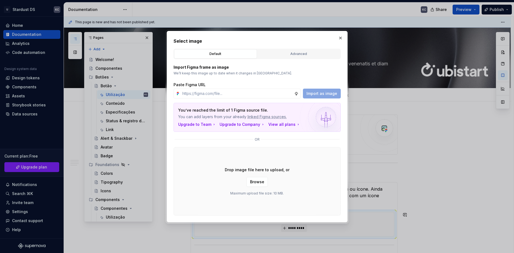
scroll to position [82, 0]
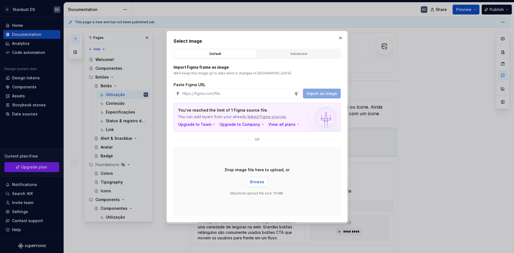
click at [255, 182] on span "Browse" at bounding box center [257, 181] width 14 height 5
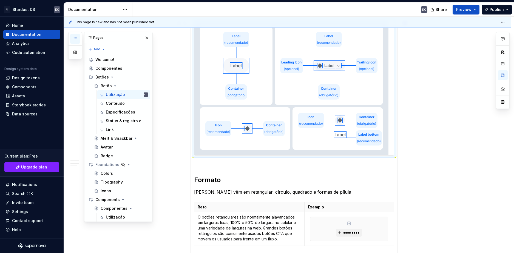
click at [437, 152] on div "**********" at bounding box center [287, 221] width 447 height 623
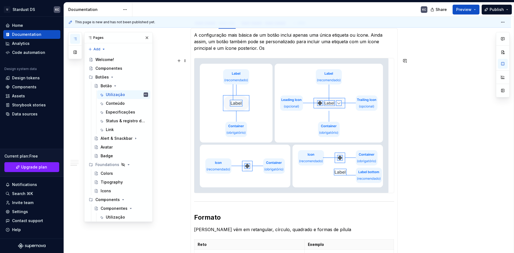
scroll to position [88, 0]
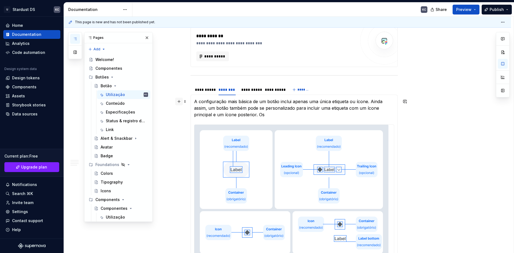
click at [176, 102] on button "button" at bounding box center [179, 102] width 8 height 8
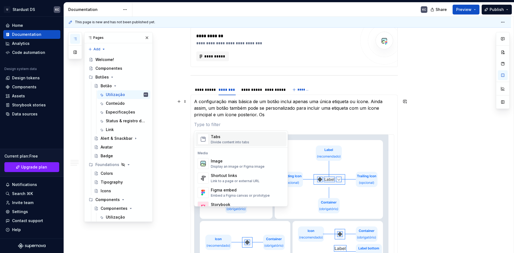
scroll to position [219, 0]
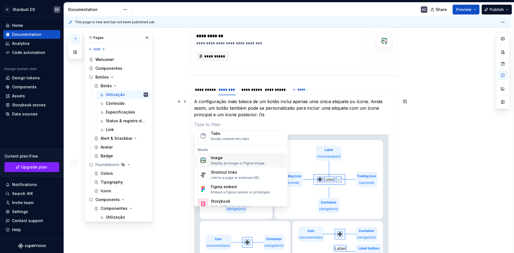
click at [229, 161] on div "Display an image or Figma image" at bounding box center [238, 163] width 54 height 4
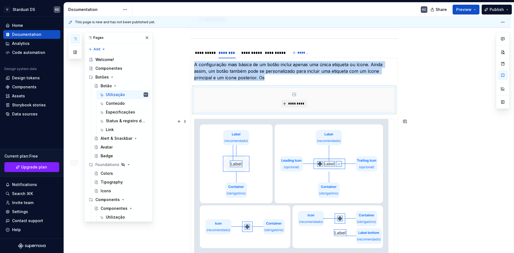
scroll to position [142, 0]
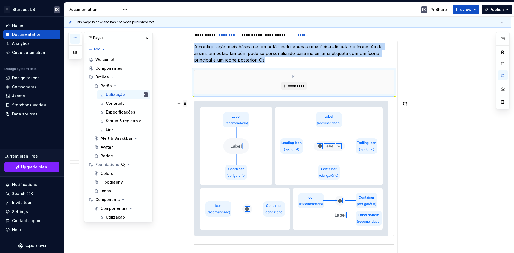
click at [184, 101] on span at bounding box center [185, 104] width 4 height 8
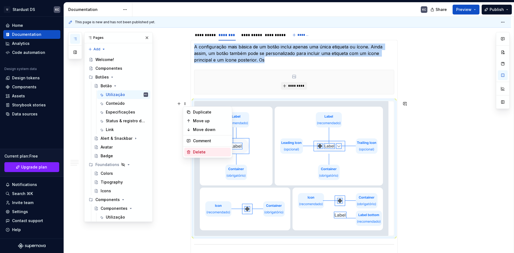
click at [202, 152] on div "Delete" at bounding box center [211, 152] width 36 height 5
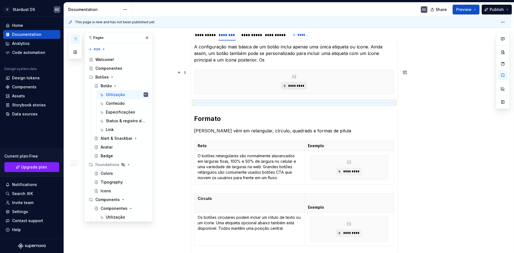
click at [292, 85] on span "*********" at bounding box center [296, 86] width 17 height 4
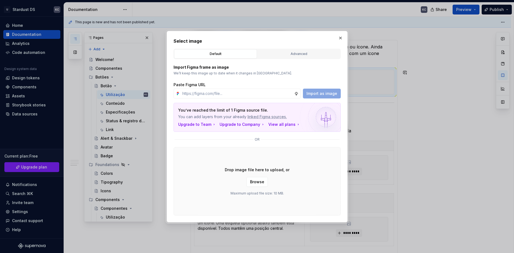
click at [263, 181] on span "Browse" at bounding box center [257, 181] width 14 height 5
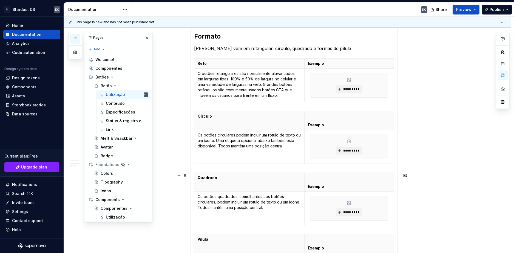
scroll to position [334, 0]
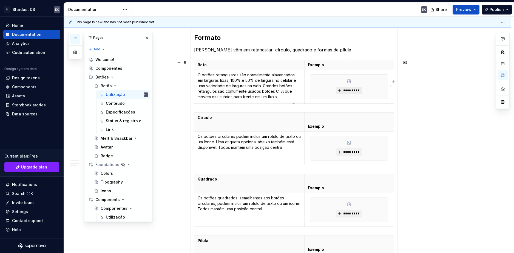
click at [347, 91] on span "*********" at bounding box center [351, 91] width 17 height 4
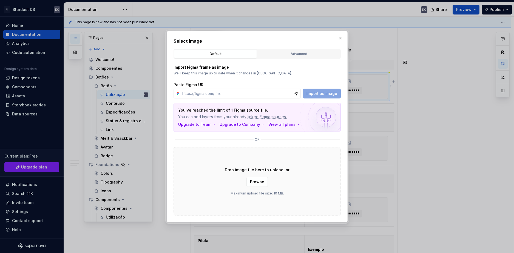
click at [256, 186] on button "Browse" at bounding box center [256, 182] width 21 height 10
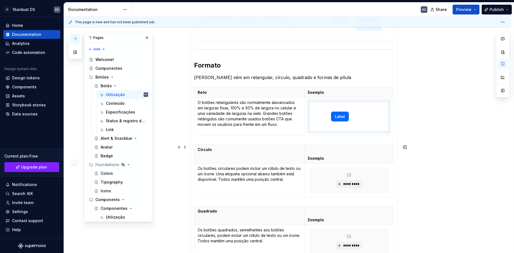
scroll to position [307, 0]
click at [393, 111] on icon "button" at bounding box center [393, 111] width 4 height 4
click at [391, 117] on html "U Stardust DS KC Home Documentation Analytics Code automation Design system dat…" at bounding box center [257, 126] width 514 height 253
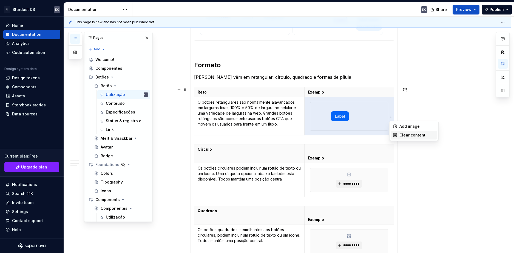
click at [396, 133] on div "Clear content" at bounding box center [413, 135] width 47 height 9
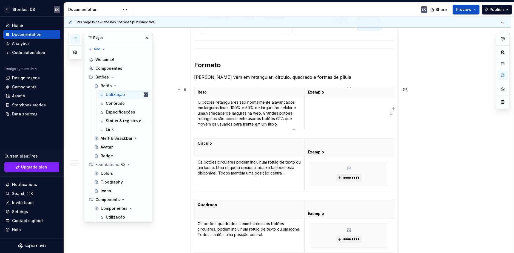
click at [391, 115] on html "U Stardust DS KC Home Documentation Analytics Code automation Design system dat…" at bounding box center [257, 126] width 514 height 253
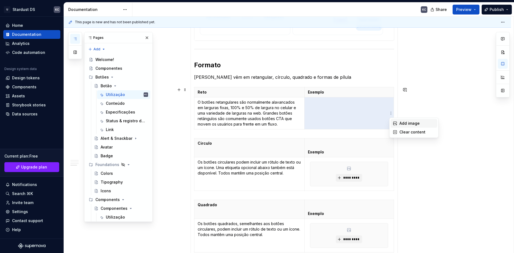
click at [393, 121] on div "Add image" at bounding box center [413, 123] width 47 height 9
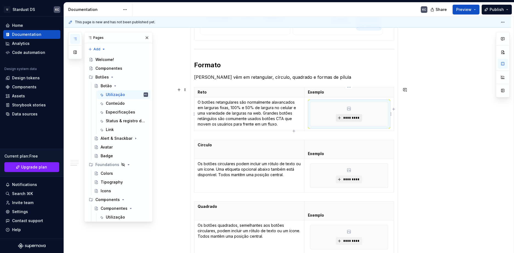
click at [352, 117] on span "*********" at bounding box center [351, 118] width 17 height 4
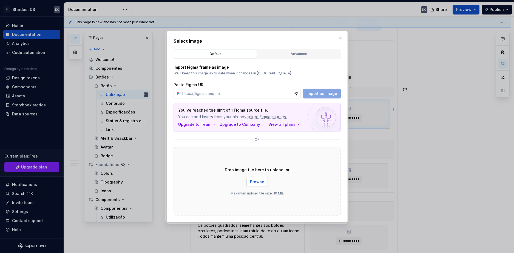
click at [255, 180] on span "Browse" at bounding box center [257, 181] width 14 height 5
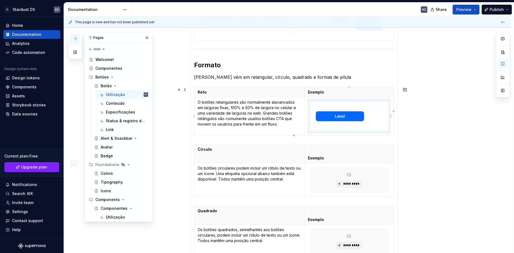
click at [355, 126] on img at bounding box center [339, 116] width 59 height 28
click at [321, 109] on img at bounding box center [339, 116] width 59 height 28
click at [350, 119] on img at bounding box center [339, 116] width 59 height 28
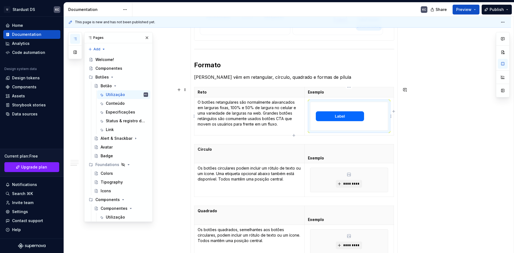
click at [391, 116] on html "U Stardust DS KC Home Documentation Analytics Code automation Design system dat…" at bounding box center [257, 126] width 514 height 253
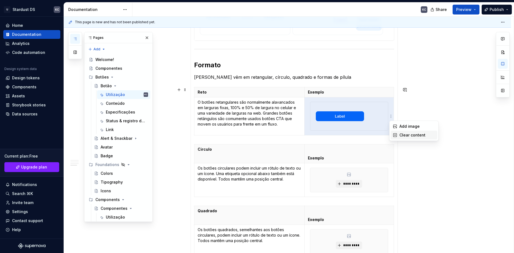
click at [398, 135] on div "Clear content" at bounding box center [413, 135] width 47 height 9
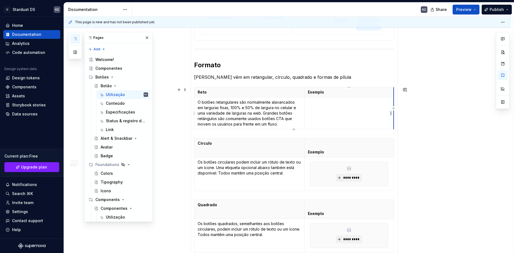
click at [391, 112] on html "U Stardust DS KC Home Documentation Analytics Code automation Design system dat…" at bounding box center [257, 126] width 514 height 253
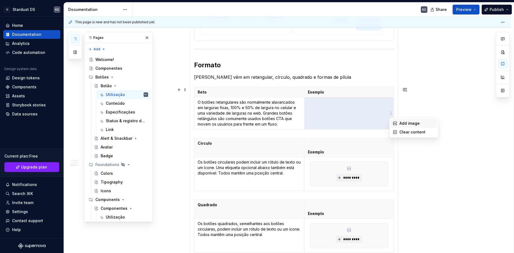
click at [397, 124] on div "Add image" at bounding box center [413, 123] width 47 height 9
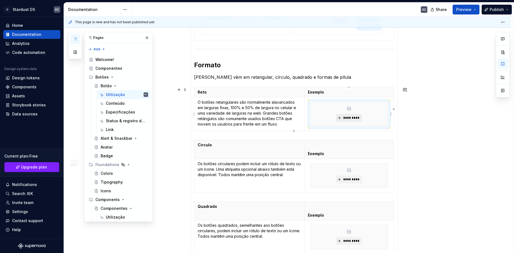
click at [359, 117] on span "*********" at bounding box center [351, 118] width 17 height 4
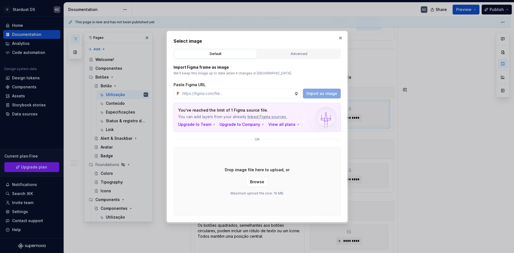
click at [255, 184] on span "Browse" at bounding box center [257, 181] width 14 height 5
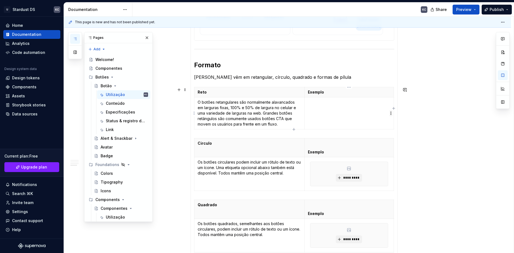
click at [392, 115] on html "U Stardust DS KC Home Documentation Analytics Code automation Design system dat…" at bounding box center [257, 126] width 514 height 253
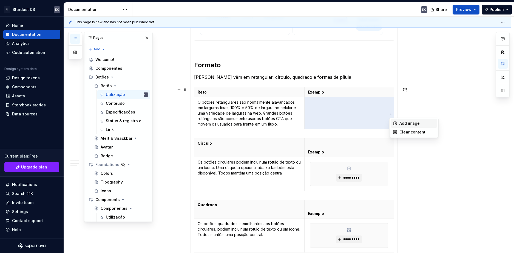
click at [393, 122] on icon at bounding box center [395, 123] width 4 height 4
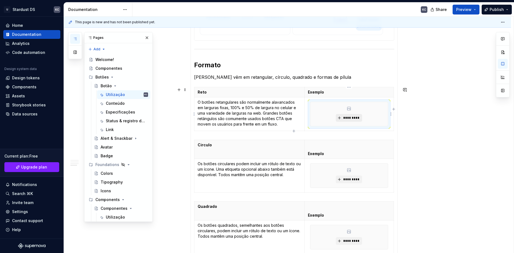
click at [350, 116] on button "*********" at bounding box center [349, 118] width 26 height 8
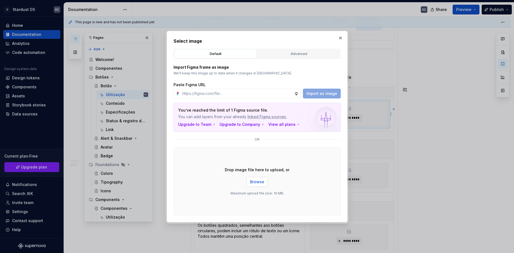
click at [262, 184] on span "Browse" at bounding box center [257, 181] width 14 height 5
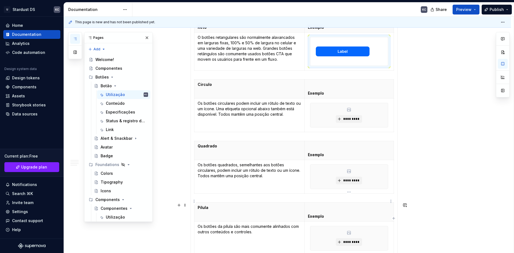
scroll to position [383, 0]
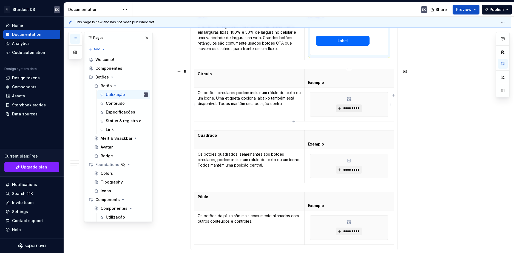
click at [354, 110] on span "*********" at bounding box center [351, 108] width 17 height 4
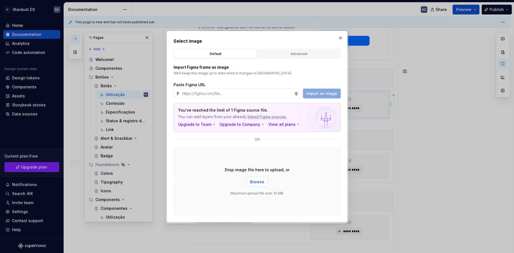
click at [262, 181] on span "Browse" at bounding box center [257, 181] width 14 height 5
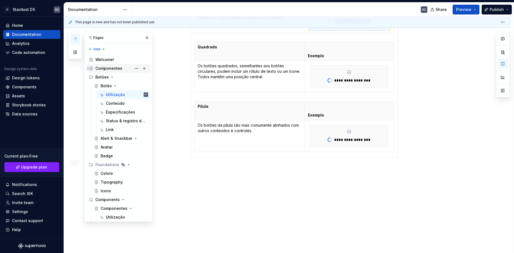
scroll to position [350, 0]
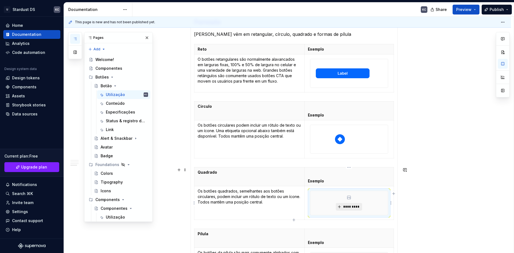
click at [347, 205] on span "*********" at bounding box center [351, 207] width 17 height 4
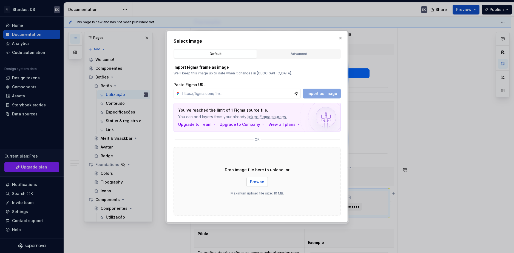
click at [253, 178] on button "Browse" at bounding box center [256, 182] width 21 height 10
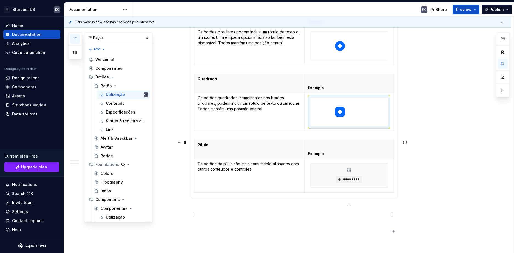
scroll to position [451, 0]
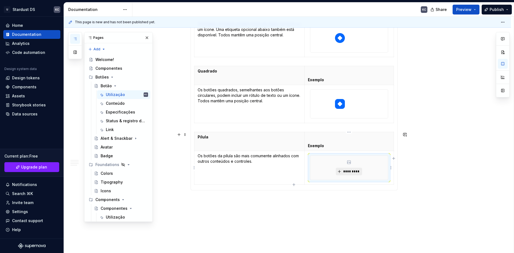
click at [346, 171] on span "*********" at bounding box center [351, 172] width 17 height 4
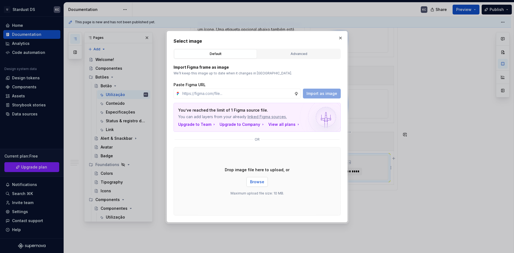
click at [260, 181] on span "Browse" at bounding box center [257, 181] width 14 height 5
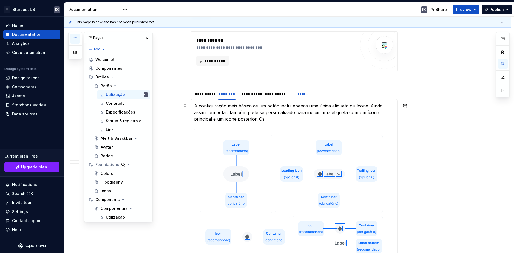
scroll to position [77, 0]
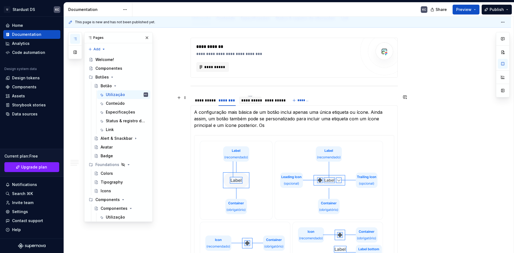
click at [248, 102] on div "**********" at bounding box center [250, 100] width 18 height 5
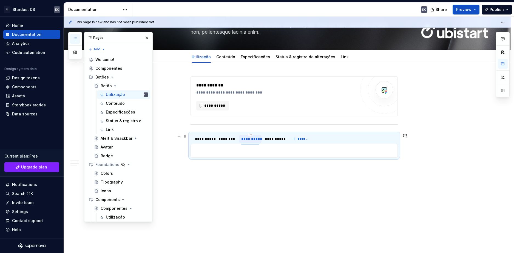
scroll to position [38, 0]
click at [205, 140] on div "**********" at bounding box center [204, 138] width 18 height 5
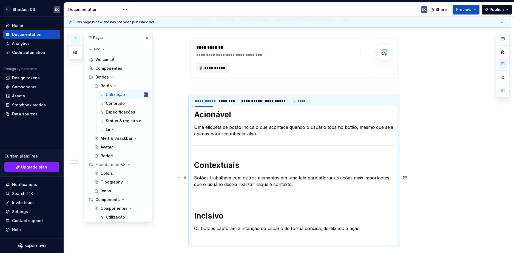
scroll to position [66, 0]
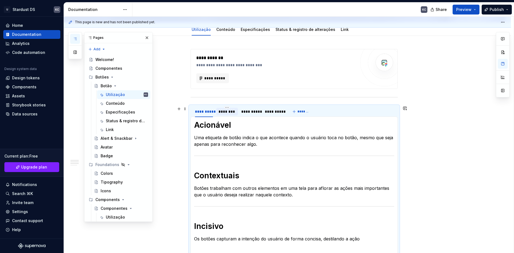
click at [229, 113] on div "********" at bounding box center [226, 111] width 17 height 5
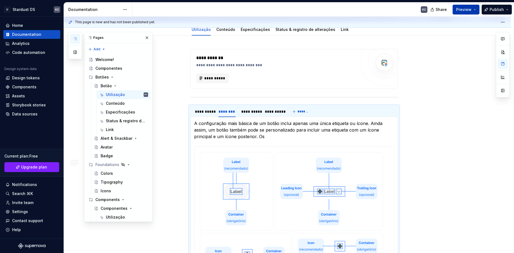
click at [471, 12] on button "Preview" at bounding box center [465, 10] width 27 height 10
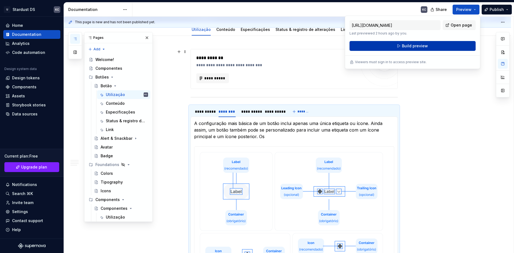
click at [426, 49] on button "Build preview" at bounding box center [412, 46] width 126 height 10
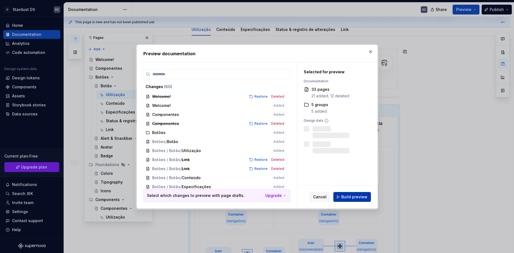
click at [351, 198] on span "Build preview" at bounding box center [354, 197] width 26 height 5
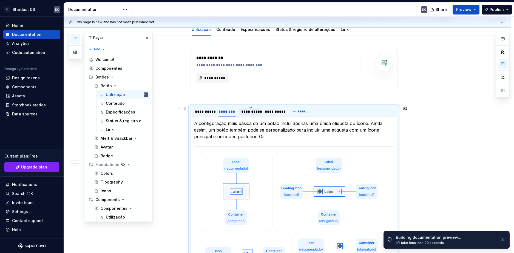
click at [249, 112] on div "**********" at bounding box center [250, 111] width 18 height 5
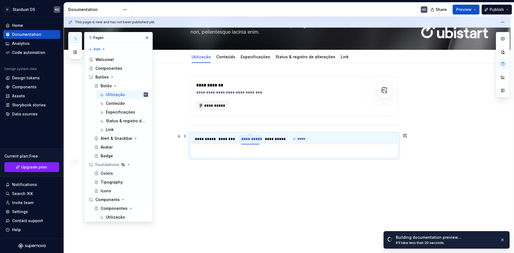
scroll to position [38, 0]
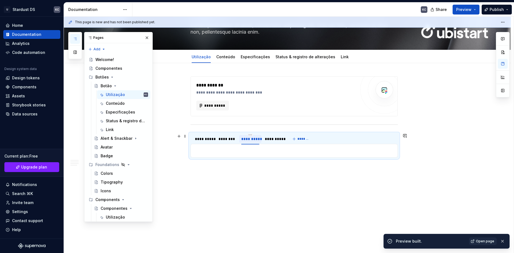
click at [251, 139] on div "**********" at bounding box center [250, 138] width 18 height 5
click at [251, 139] on input "**********" at bounding box center [250, 139] width 22 height 10
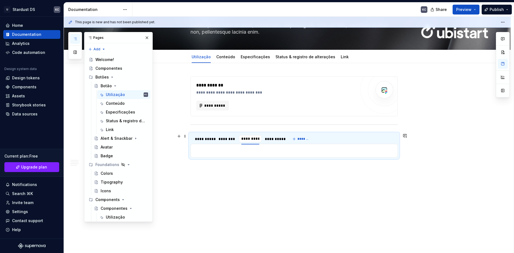
type textarea "*"
type input "***"
click at [208, 152] on p at bounding box center [294, 151] width 200 height 7
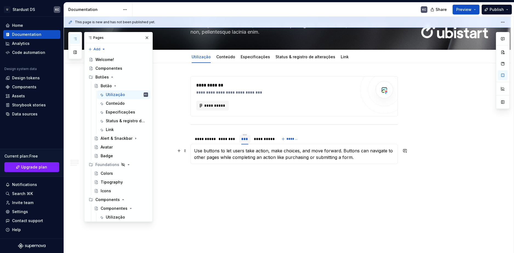
click at [234, 154] on p "Use buttons to let users take action, make choices, and move forward. Buttons c…" at bounding box center [294, 154] width 200 height 13
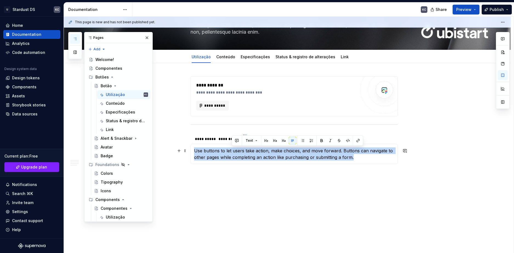
click at [234, 154] on p "Use buttons to let users take action, make choices, and move forward. Buttons c…" at bounding box center [294, 154] width 200 height 13
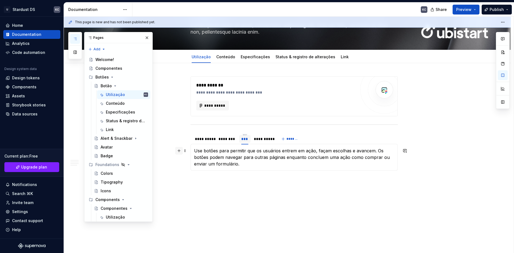
click at [176, 152] on button "button" at bounding box center [179, 151] width 8 height 8
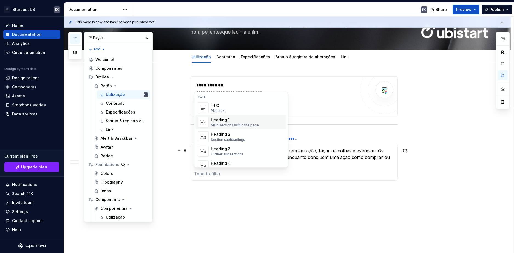
click at [224, 120] on div "Heading 1" at bounding box center [235, 119] width 48 height 5
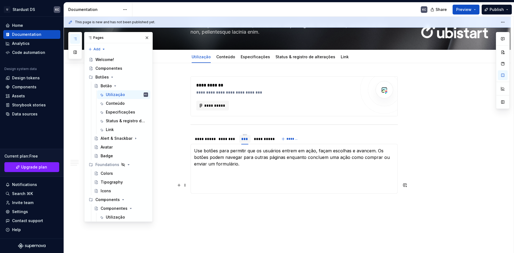
click at [221, 181] on h1 at bounding box center [294, 186] width 200 height 10
click at [206, 185] on h1 at bounding box center [294, 186] width 200 height 10
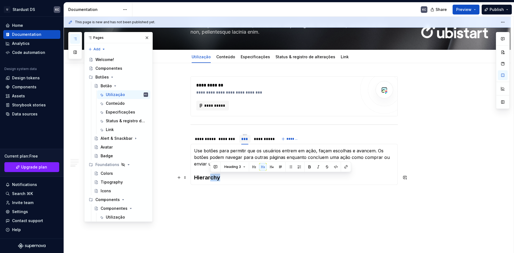
drag, startPoint x: 225, startPoint y: 178, endPoint x: 212, endPoint y: 179, distance: 13.5
click at [212, 179] on h3 "Hierarchy" at bounding box center [294, 178] width 200 height 8
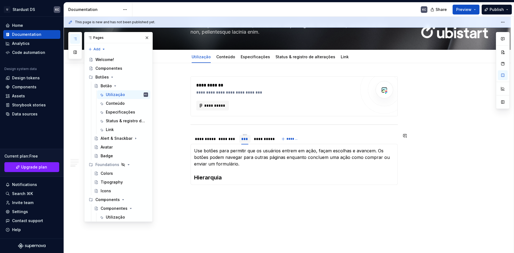
click at [229, 182] on div "Acionável Uma etiqueta de botão indica o que acontece quando o usuário toca no …" at bounding box center [293, 164] width 207 height 41
click at [181, 179] on button "button" at bounding box center [179, 178] width 8 height 8
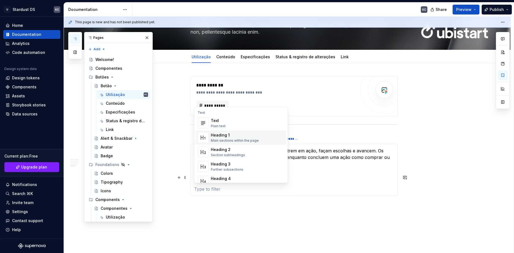
click at [218, 122] on div "Text" at bounding box center [218, 120] width 15 height 5
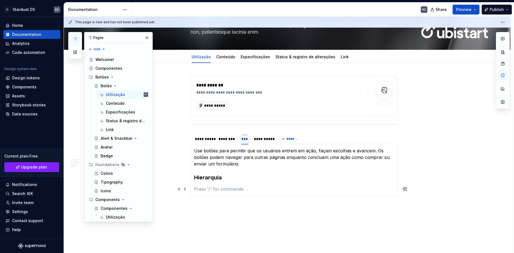
click at [222, 187] on p at bounding box center [294, 189] width 200 height 7
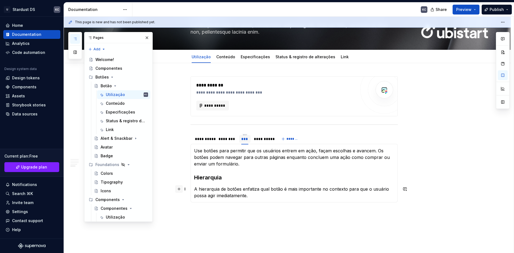
click at [178, 189] on button "button" at bounding box center [179, 190] width 8 height 8
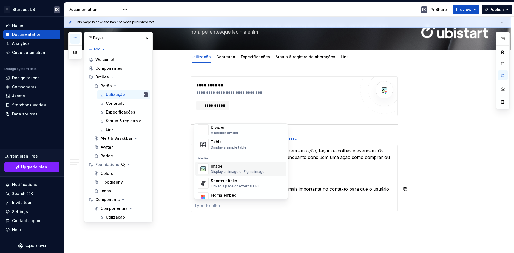
scroll to position [192, 0]
click at [217, 167] on div "Image Display an image or Figma image" at bounding box center [238, 166] width 54 height 10
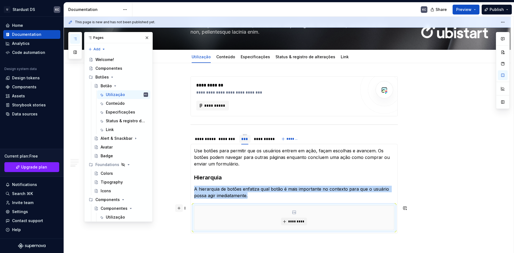
click at [180, 207] on button "button" at bounding box center [179, 209] width 8 height 8
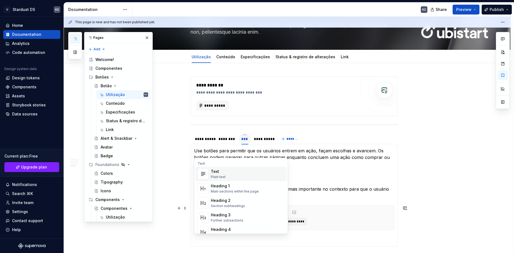
click at [212, 173] on div "Text" at bounding box center [218, 171] width 15 height 5
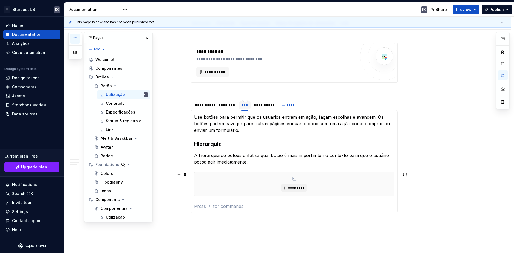
scroll to position [93, 0]
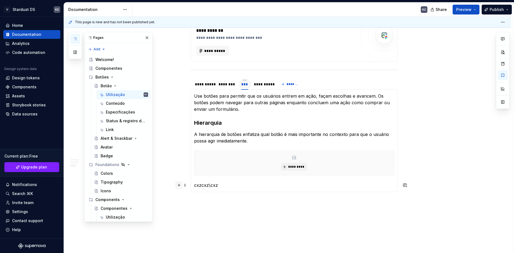
click at [181, 184] on button "button" at bounding box center [179, 186] width 8 height 8
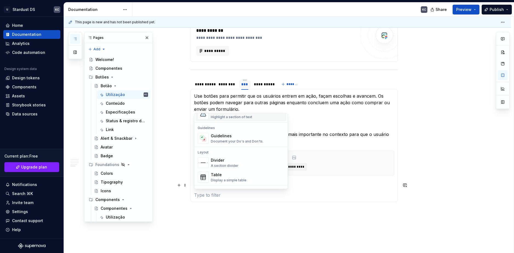
scroll to position [164, 0]
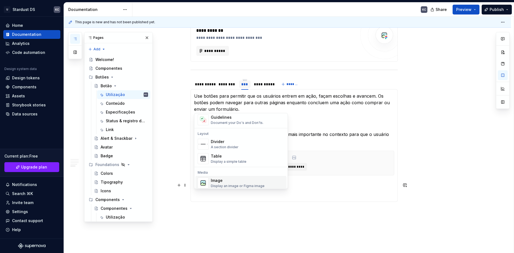
click at [219, 183] on div "Image" at bounding box center [238, 180] width 54 height 5
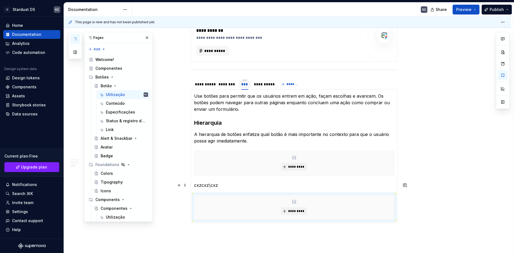
click at [205, 186] on p "cxzcxz\cxz" at bounding box center [294, 185] width 200 height 7
click at [204, 191] on section-item-column "Use botões para permitir que os usuários entrem em ação, façam escolhas e avanc…" at bounding box center [294, 156] width 200 height 127
click at [204, 186] on p "cxzcxz\cxz" at bounding box center [294, 185] width 200 height 7
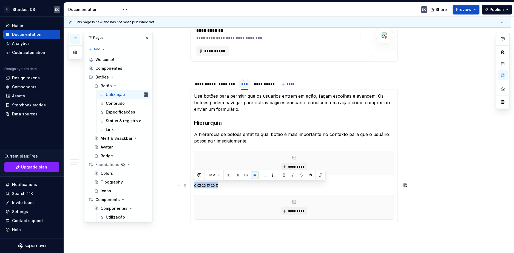
click at [204, 186] on p "cxzcxz\cxz" at bounding box center [294, 185] width 200 height 7
click at [203, 186] on p "cxzcxz\cxz" at bounding box center [294, 185] width 200 height 7
click at [213, 186] on p "cxzcxz\cxz" at bounding box center [294, 185] width 200 height 7
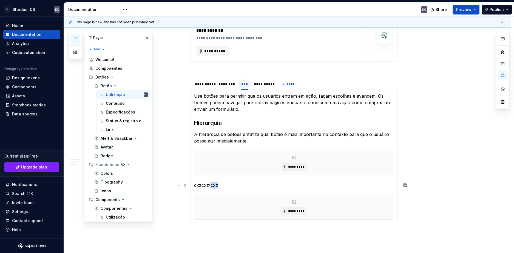
click at [213, 186] on p "cxzcxz\cxz" at bounding box center [294, 185] width 200 height 7
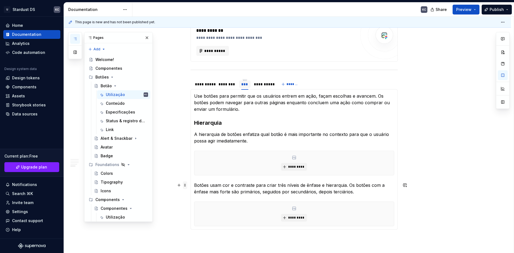
click at [186, 186] on span at bounding box center [185, 186] width 4 height 8
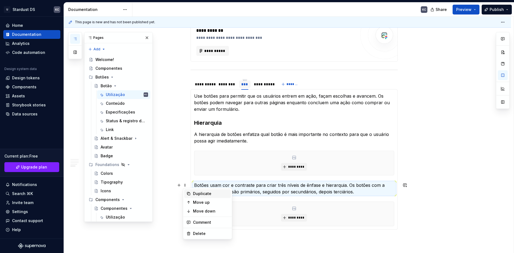
click at [199, 194] on div "Duplicate" at bounding box center [211, 193] width 36 height 5
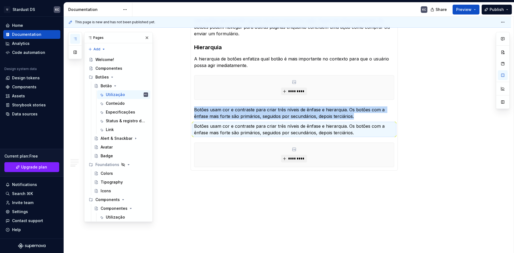
scroll to position [172, 0]
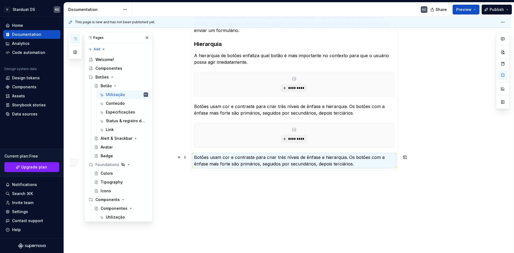
click at [247, 160] on p "Botões usam cor e contraste para criar três níveis de ênfase e hierarquia. Os b…" at bounding box center [294, 160] width 200 height 13
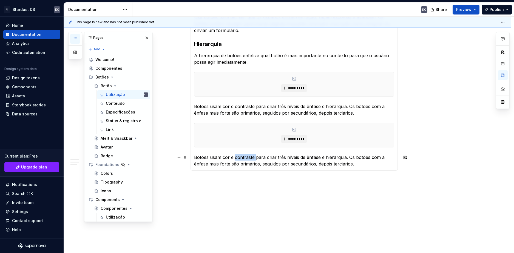
click at [247, 160] on p "Botões usam cor e contraste para criar três níveis de ênfase e hierarquia. Os b…" at bounding box center [294, 160] width 200 height 13
click at [181, 157] on button "button" at bounding box center [179, 158] width 8 height 8
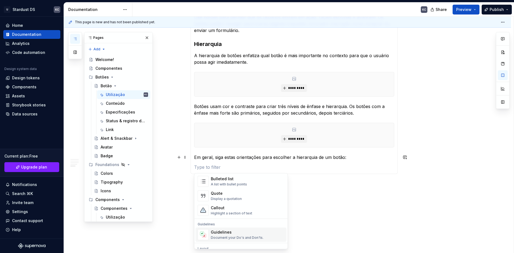
scroll to position [137, 0]
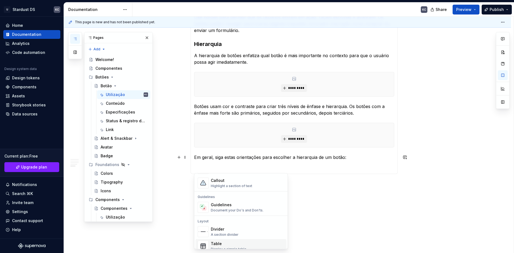
click at [229, 242] on div "Table" at bounding box center [229, 243] width 36 height 5
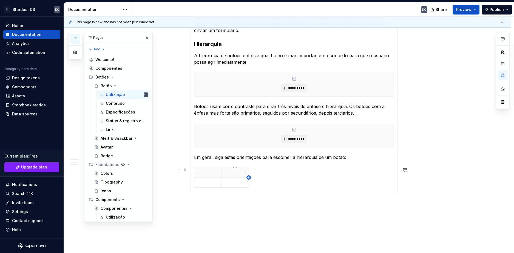
click at [248, 178] on icon "button" at bounding box center [248, 178] width 4 height 4
click at [258, 178] on icon "button" at bounding box center [258, 178] width 4 height 4
drag, startPoint x: 221, startPoint y: 172, endPoint x: 242, endPoint y: 172, distance: 21.1
click at [209, 173] on p at bounding box center [219, 172] width 42 height 5
click at [254, 175] on p at bounding box center [256, 172] width 21 height 5
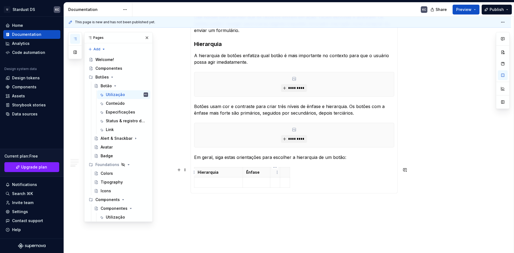
click at [273, 172] on th at bounding box center [275, 173] width 10 height 10
click at [306, 175] on th at bounding box center [309, 173] width 10 height 10
drag, startPoint x: 242, startPoint y: 174, endPoint x: 232, endPoint y: 173, distance: 10.2
drag, startPoint x: 259, startPoint y: 173, endPoint x: 262, endPoint y: 173, distance: 3.8
drag, startPoint x: 297, startPoint y: 173, endPoint x: 303, endPoint y: 173, distance: 6.1
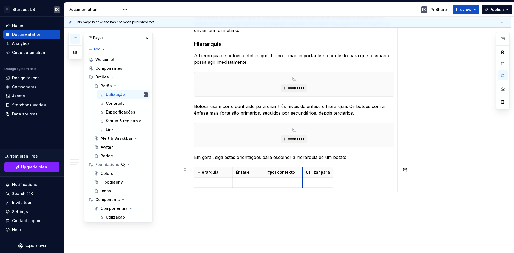
click at [303, 173] on th "Utilizar para" at bounding box center [317, 173] width 31 height 10
drag, startPoint x: 331, startPoint y: 174, endPoint x: 393, endPoint y: 173, distance: 61.4
click at [208, 185] on p at bounding box center [214, 182] width 32 height 5
click at [293, 188] on icon "button" at bounding box center [293, 188] width 4 height 4
click at [295, 198] on icon "button" at bounding box center [293, 198] width 4 height 4
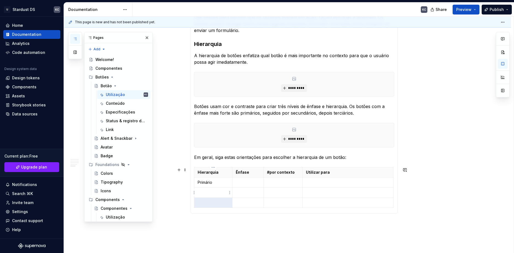
click at [216, 194] on p at bounding box center [214, 192] width 32 height 5
click at [215, 204] on p at bounding box center [214, 202] width 32 height 5
click at [251, 188] on td at bounding box center [247, 193] width 31 height 10
click at [251, 181] on p at bounding box center [248, 182] width 24 height 5
click at [347, 187] on p "A ação mais importante para avançar em um fluxo" at bounding box center [348, 185] width 84 height 11
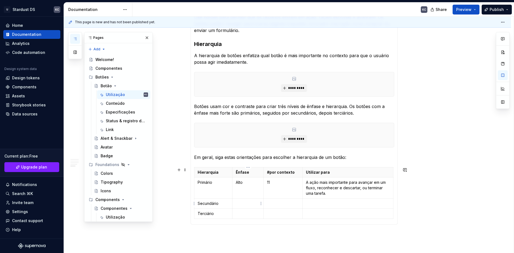
click at [244, 204] on p at bounding box center [248, 203] width 24 height 5
click at [276, 215] on p at bounding box center [283, 213] width 32 height 5
click at [277, 204] on p "muitos" at bounding box center [283, 203] width 32 height 5
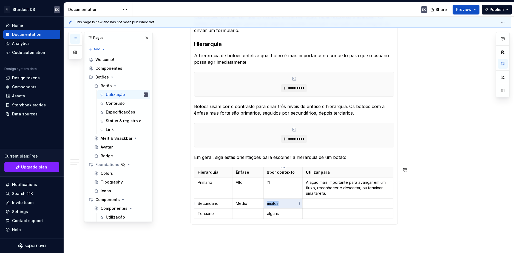
click at [277, 204] on p "muitos" at bounding box center [283, 203] width 32 height 5
click at [276, 212] on p "alguns" at bounding box center [283, 213] width 32 height 5
click at [319, 204] on p at bounding box center [348, 203] width 84 height 5
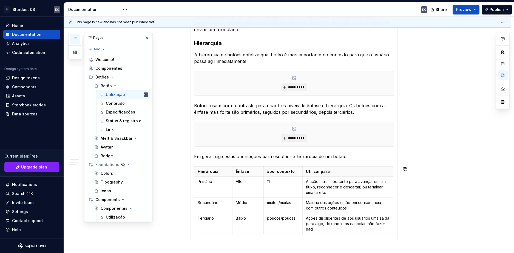
scroll to position [178, 0]
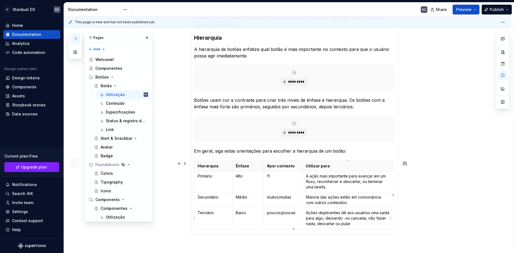
click at [343, 217] on p "Ações displicentes dê aos usuários uma saída para algo, deixando -os cancelar, …" at bounding box center [348, 218] width 84 height 16
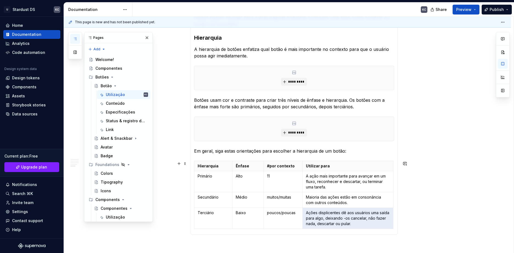
click at [427, 215] on div "**********" at bounding box center [287, 127] width 447 height 408
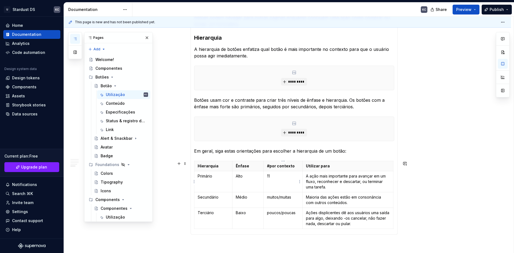
click at [271, 178] on p "11" at bounding box center [283, 176] width 32 height 5
click at [269, 177] on p "11" at bounding box center [283, 176] width 32 height 5
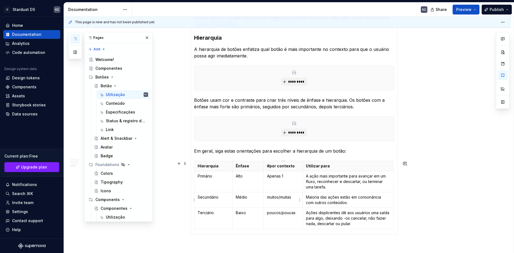
click at [279, 198] on p "muitos/muitas" at bounding box center [283, 197] width 32 height 5
click at [279, 197] on p "muitos/muitas" at bounding box center [283, 197] width 32 height 5
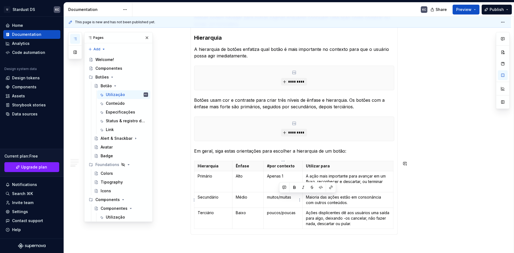
click at [279, 197] on p "muitos/muitas" at bounding box center [283, 197] width 32 height 5
click at [278, 212] on p "poucos/poucas" at bounding box center [283, 212] width 32 height 5
click at [347, 182] on p "A ação mais importante para avançar em um fluxo, reconhecer e descartar, ou ter…" at bounding box center [348, 182] width 84 height 16
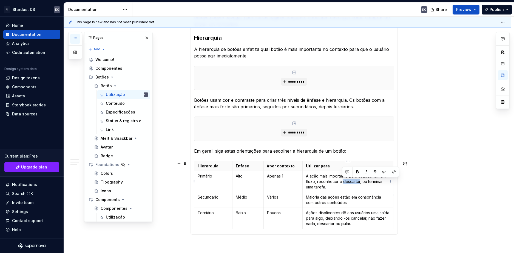
click at [347, 182] on p "A ação mais importante para avançar em um fluxo, reconhecer e descartar, ou ter…" at bounding box center [348, 182] width 84 height 16
click at [329, 198] on p "Maioria das ações estão em consonância com outros conteúdos." at bounding box center [348, 200] width 84 height 11
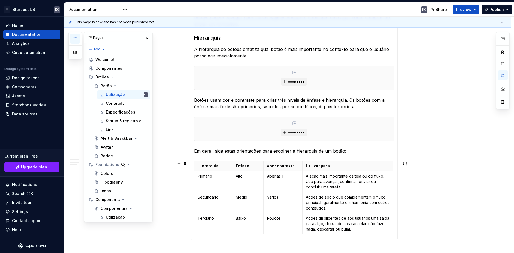
click at [334, 223] on p "Ações displicentes dê aos usuários uma saída para algo, deixando -os cancelar, …" at bounding box center [348, 224] width 84 height 16
click at [333, 223] on p "Ações displicentes dê aos usuários uma saída para algo, deixando -os cancelar, …" at bounding box center [348, 224] width 84 height 16
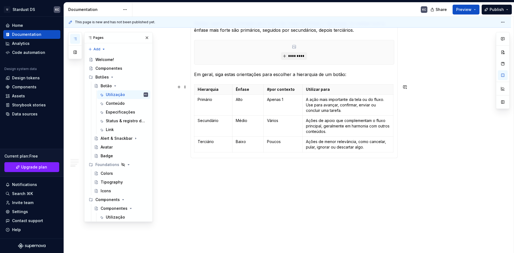
scroll to position [256, 0]
click at [209, 121] on p "Secundário" at bounding box center [214, 120] width 32 height 5
copy p "Secundário"
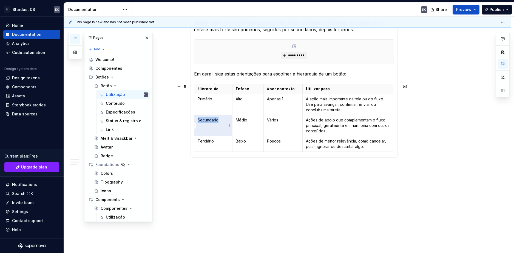
click at [213, 119] on p "Secundário" at bounding box center [214, 120] width 32 height 5
copy p "Secundário"
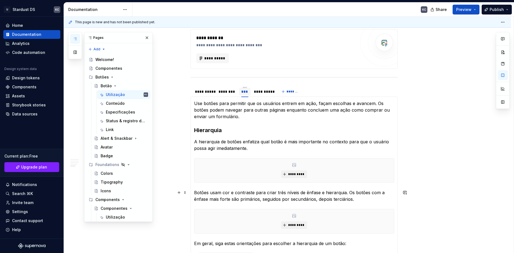
scroll to position [119, 0]
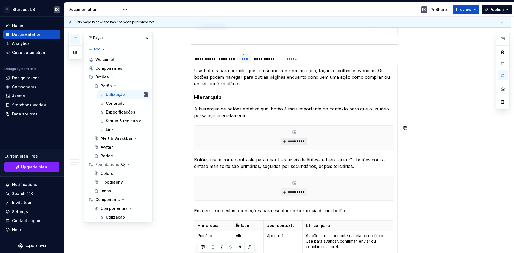
click at [294, 140] on span "*********" at bounding box center [296, 141] width 17 height 4
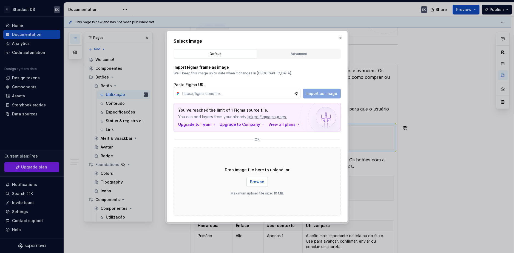
click at [260, 184] on span "Browse" at bounding box center [257, 181] width 14 height 5
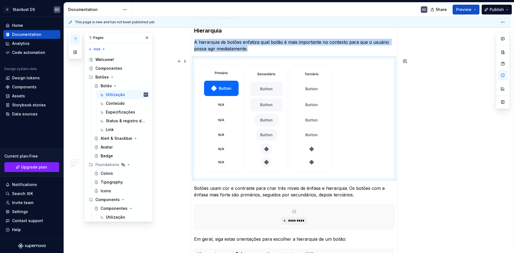
scroll to position [201, 0]
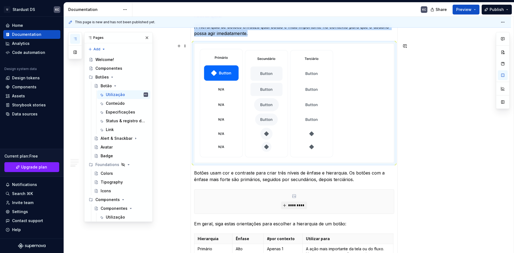
click at [437, 156] on div "**********" at bounding box center [287, 152] width 447 height 503
click at [376, 84] on div at bounding box center [293, 103] width 199 height 119
click at [388, 56] on div at bounding box center [293, 103] width 199 height 119
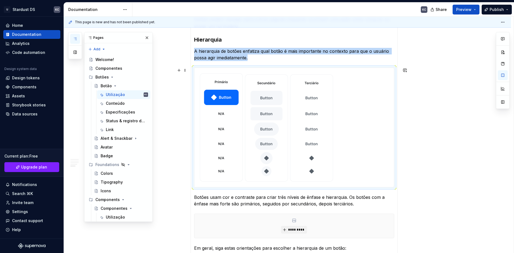
scroll to position [173, 0]
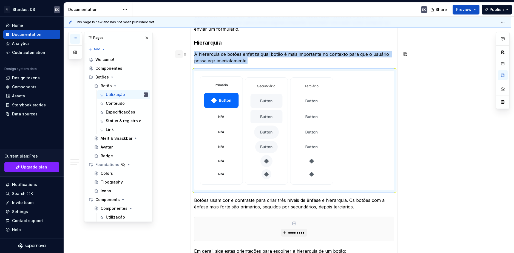
click at [178, 56] on button "button" at bounding box center [179, 54] width 8 height 8
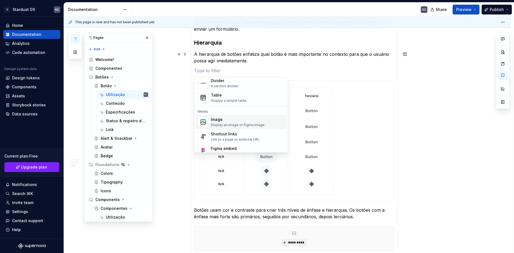
scroll to position [192, 0]
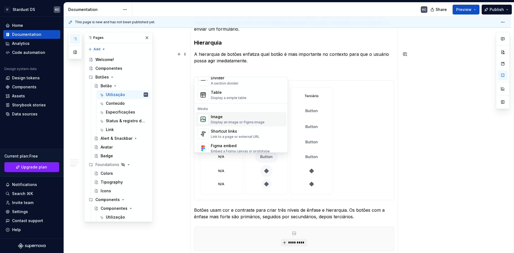
click at [222, 123] on div "Display an image or Figma image" at bounding box center [238, 122] width 54 height 4
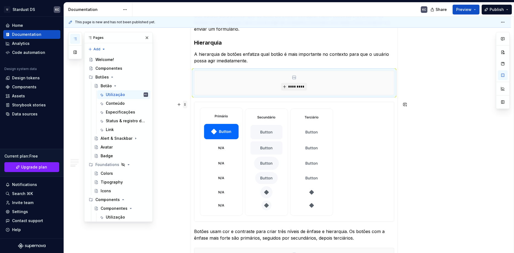
click at [186, 106] on span at bounding box center [185, 105] width 4 height 8
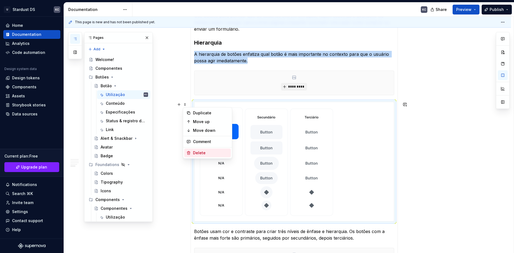
click at [205, 152] on div "Delete" at bounding box center [211, 152] width 36 height 5
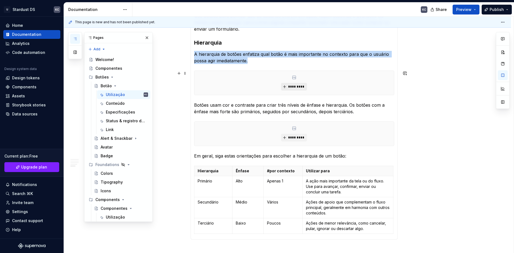
click at [287, 88] on button "*********" at bounding box center [294, 87] width 26 height 8
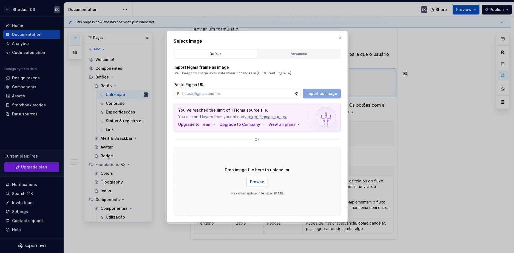
click at [254, 184] on span "Browse" at bounding box center [257, 181] width 14 height 5
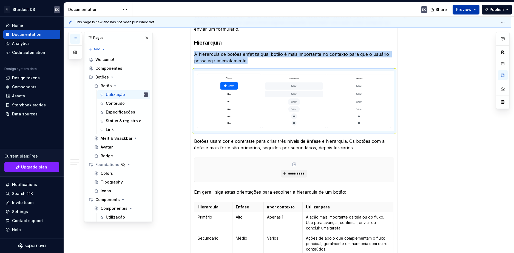
click at [466, 10] on span "Preview" at bounding box center [463, 9] width 15 height 5
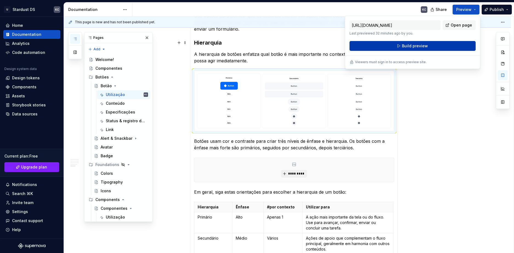
click at [446, 46] on button "Build preview" at bounding box center [412, 46] width 126 height 10
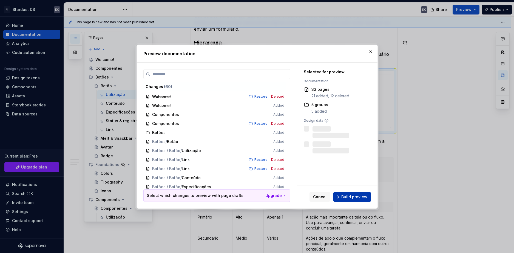
click at [356, 195] on span "Build preview" at bounding box center [354, 197] width 26 height 5
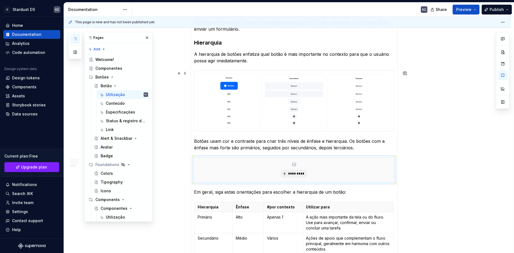
drag, startPoint x: 284, startPoint y: 177, endPoint x: 330, endPoint y: 74, distance: 112.7
click at [353, 74] on section-item-column "Use botões para permitir que os usuários entrem em ação, façam escolhas e avanc…" at bounding box center [294, 143] width 200 height 260
click at [178, 53] on button "button" at bounding box center [179, 54] width 8 height 8
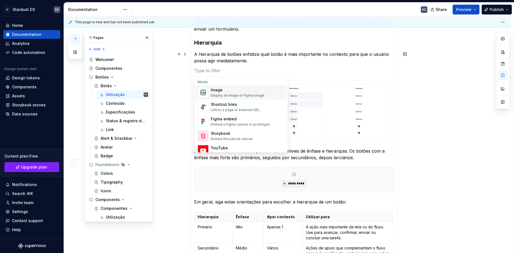
scroll to position [219, 0]
click at [220, 90] on div "Image" at bounding box center [238, 89] width 54 height 5
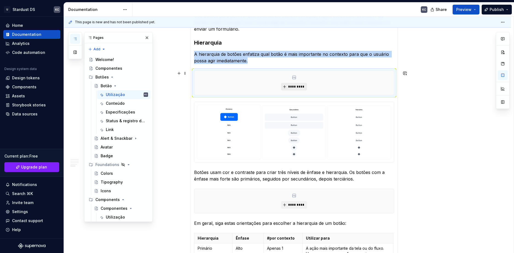
click at [296, 87] on span "*********" at bounding box center [296, 87] width 17 height 4
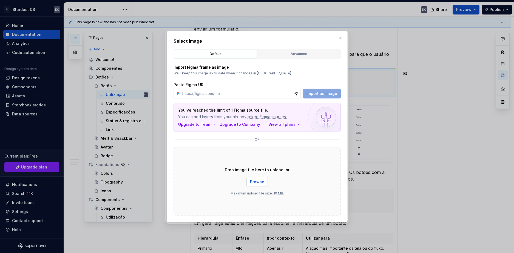
click at [255, 181] on span "Browse" at bounding box center [257, 181] width 14 height 5
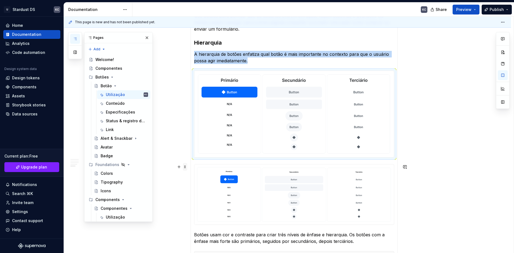
click at [186, 168] on span at bounding box center [185, 167] width 4 height 8
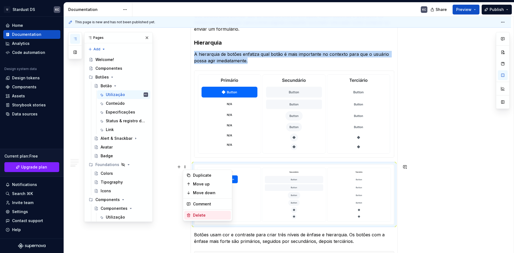
click at [203, 216] on div "Delete" at bounding box center [211, 215] width 36 height 5
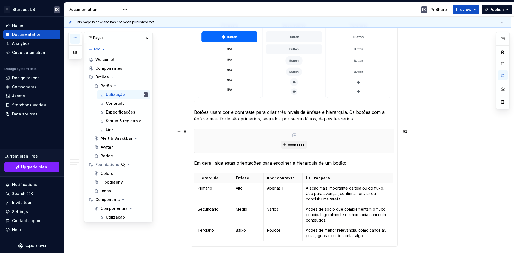
scroll to position [247, 0]
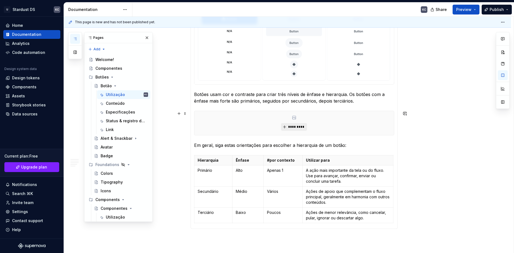
click at [295, 130] on button "*********" at bounding box center [294, 127] width 26 height 8
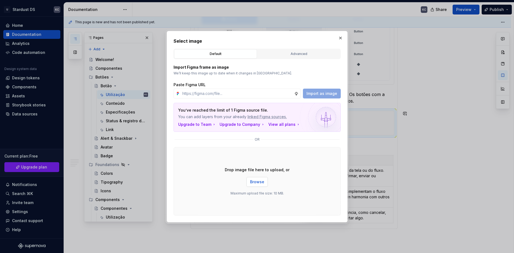
click at [264, 182] on button "Browse" at bounding box center [256, 182] width 21 height 10
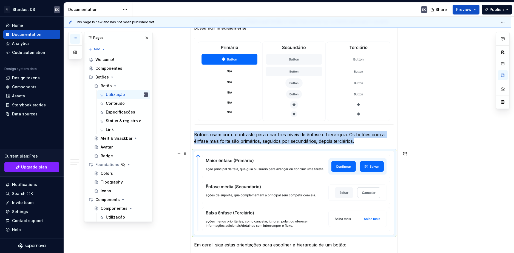
scroll to position [245, 0]
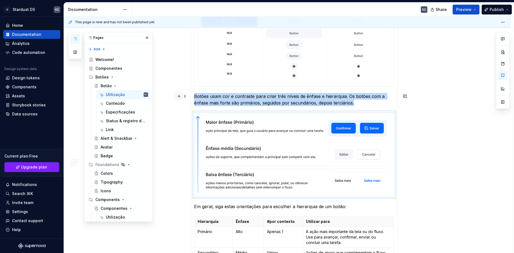
click at [180, 98] on button "button" at bounding box center [179, 97] width 8 height 8
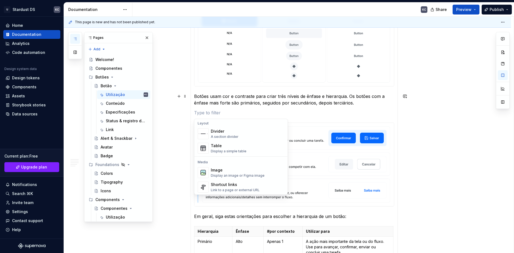
scroll to position [219, 0]
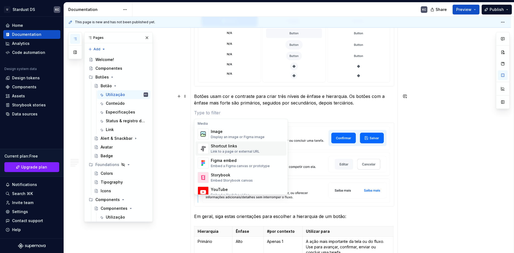
click at [222, 136] on div "Display an image or Figma image" at bounding box center [238, 137] width 54 height 4
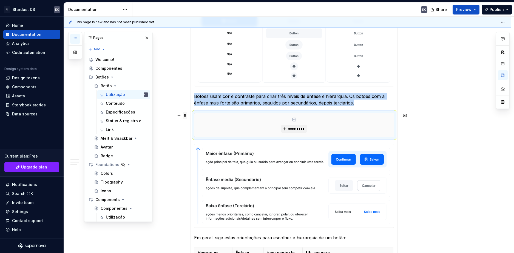
click at [185, 115] on span at bounding box center [185, 116] width 4 height 8
click at [166, 176] on div "**********" at bounding box center [287, 137] width 447 height 561
click at [185, 150] on span at bounding box center [185, 147] width 4 height 8
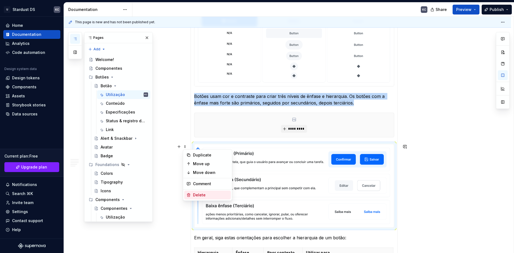
click at [195, 194] on div "Delete" at bounding box center [211, 195] width 36 height 5
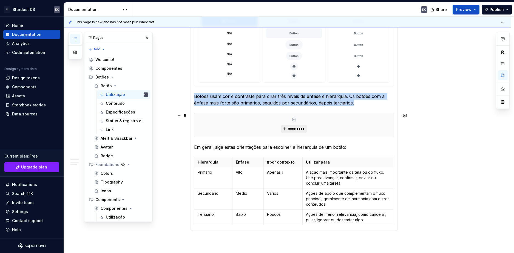
click at [288, 131] on span "*********" at bounding box center [296, 129] width 17 height 4
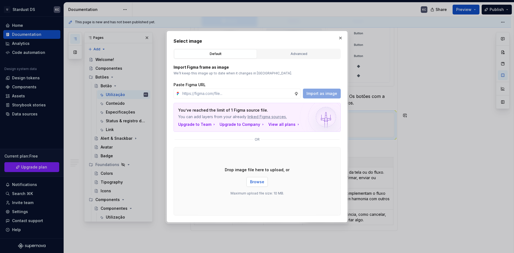
click at [253, 184] on span "Browse" at bounding box center [257, 181] width 14 height 5
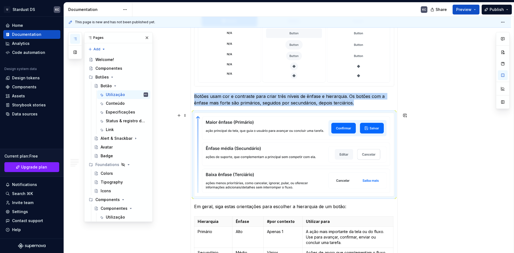
click at [465, 154] on div "**********" at bounding box center [287, 122] width 447 height 530
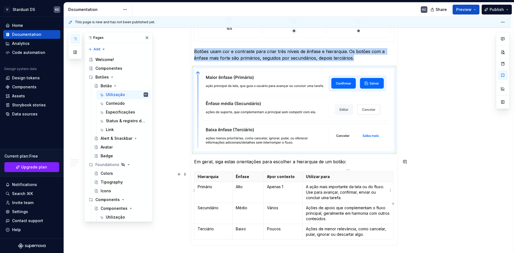
scroll to position [299, 0]
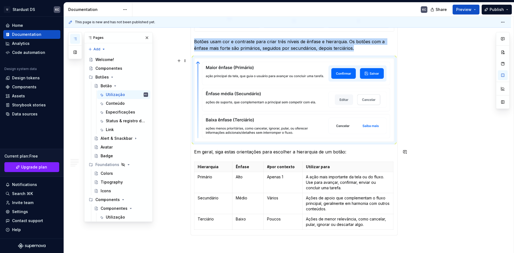
click at [445, 134] on div "**********" at bounding box center [287, 67] width 447 height 530
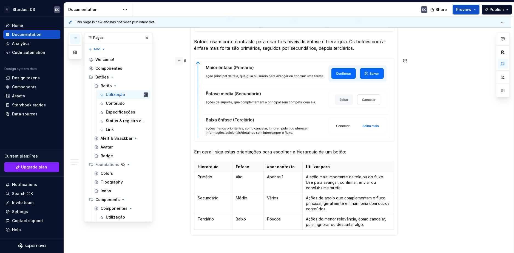
click at [177, 58] on button "button" at bounding box center [179, 61] width 8 height 8
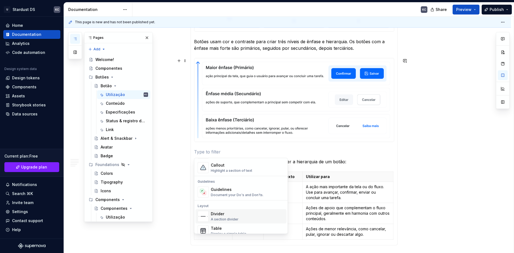
scroll to position [219, 0]
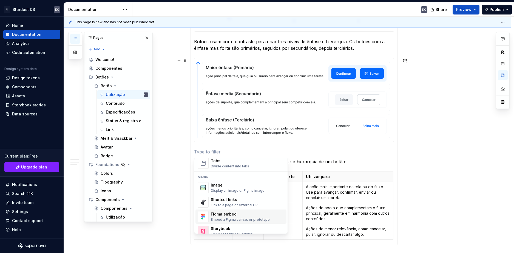
click at [226, 191] on div "Display an image or Figma image" at bounding box center [238, 191] width 54 height 4
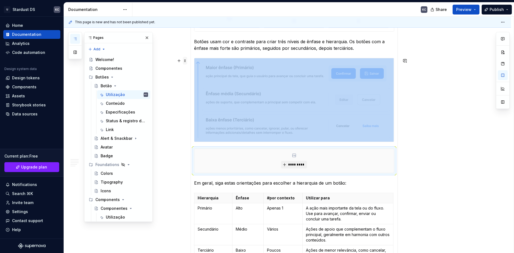
click at [186, 59] on span at bounding box center [185, 61] width 4 height 8
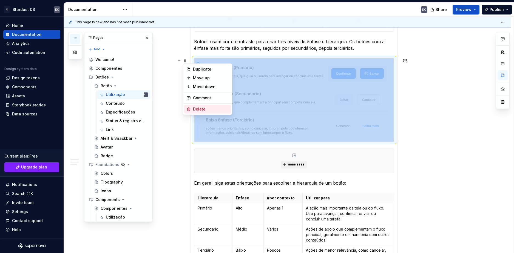
click at [203, 108] on div "Delete" at bounding box center [211, 109] width 36 height 5
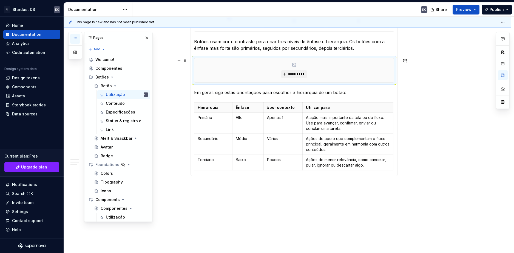
click at [304, 69] on div "*********" at bounding box center [293, 70] width 199 height 24
click at [300, 73] on span "*********" at bounding box center [296, 74] width 17 height 4
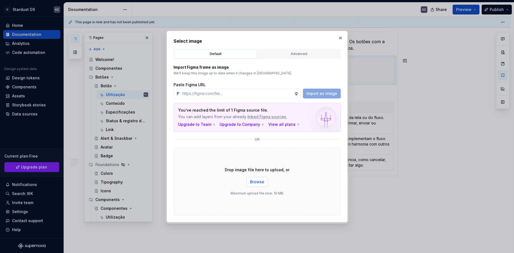
drag, startPoint x: 267, startPoint y: 180, endPoint x: 261, endPoint y: 180, distance: 6.0
click at [261, 180] on span "Browse" at bounding box center [257, 181] width 14 height 5
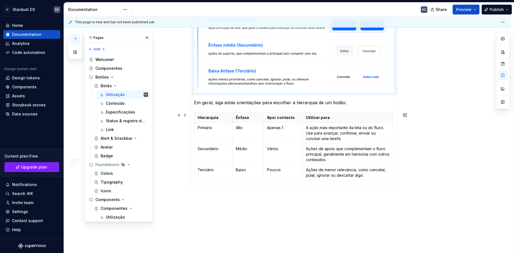
scroll to position [361, 0]
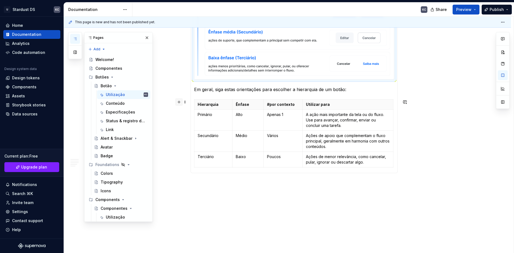
click at [180, 101] on button "button" at bounding box center [179, 102] width 8 height 8
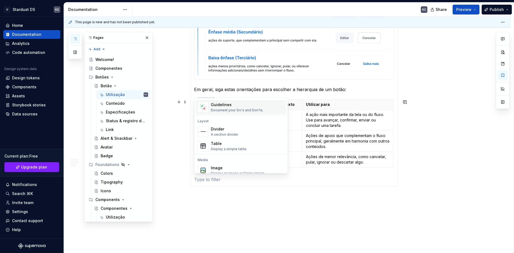
scroll to position [164, 0]
click at [226, 125] on div "Divider" at bounding box center [225, 126] width 28 height 5
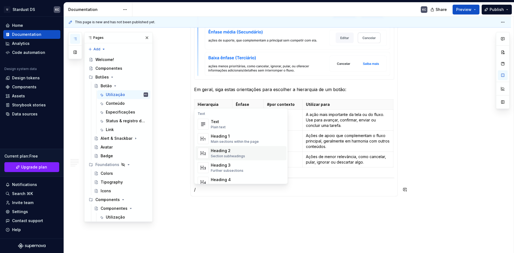
click at [218, 138] on div "Heading 1" at bounding box center [235, 136] width 48 height 5
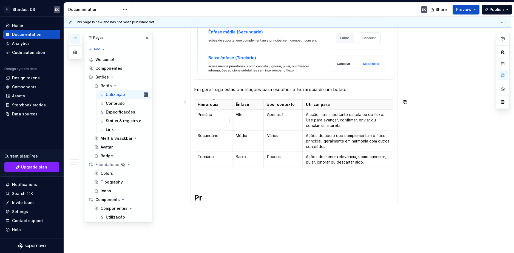
click at [203, 117] on p "Primário" at bounding box center [214, 114] width 32 height 5
copy p "Primário"
click at [202, 198] on h1 "Pr" at bounding box center [294, 198] width 200 height 10
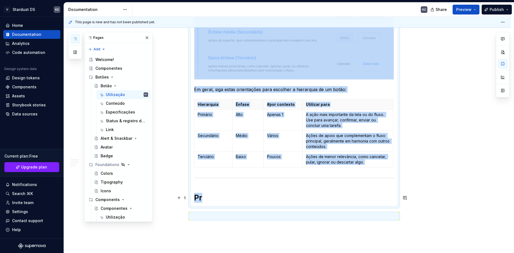
click at [202, 198] on h1 "Pr" at bounding box center [294, 198] width 200 height 10
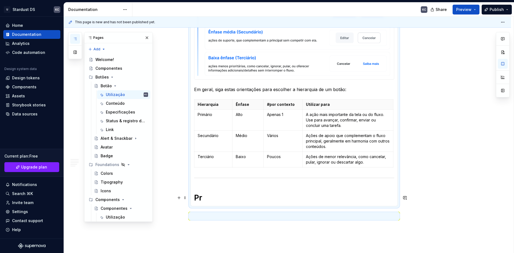
click at [198, 196] on h1 "Pr" at bounding box center [294, 198] width 200 height 10
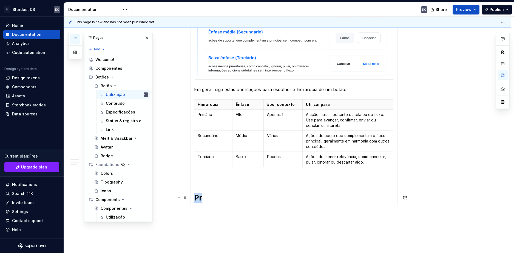
click at [198, 196] on h1 "Pr" at bounding box center [294, 198] width 200 height 10
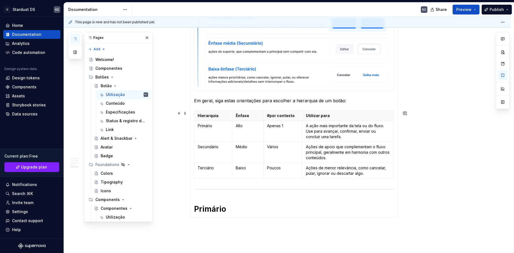
scroll to position [388, 0]
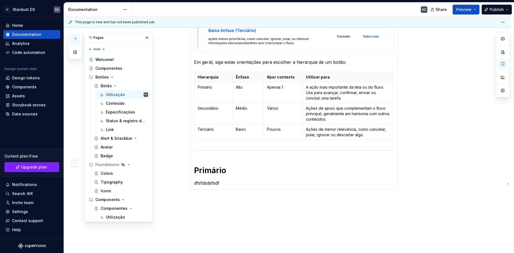
click at [507, 184] on div "**********" at bounding box center [289, 135] width 450 height 237
click at [474, 181] on div "**********" at bounding box center [287, -1] width 447 height 573
click at [219, 171] on h1 "Primário" at bounding box center [294, 171] width 200 height 10
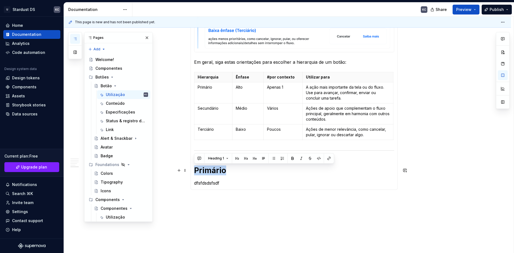
click at [219, 171] on h1 "Primário" at bounding box center [294, 171] width 200 height 10
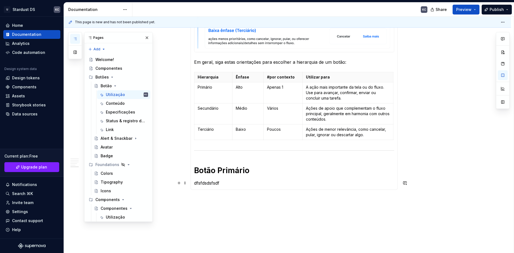
click at [214, 183] on p "dfsfdsdsfsdf" at bounding box center [294, 183] width 200 height 7
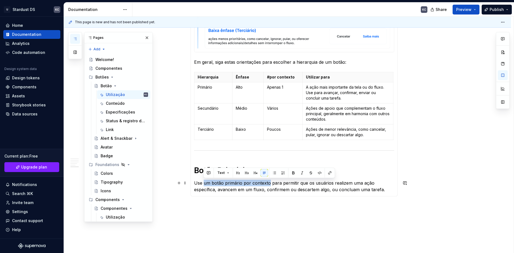
drag, startPoint x: 204, startPoint y: 184, endPoint x: 268, endPoint y: 182, distance: 64.1
click at [268, 182] on p "Use um botão primário por contexto para permitir que os usuários realizem uma a…" at bounding box center [294, 186] width 200 height 13
click at [291, 170] on button "button" at bounding box center [293, 173] width 8 height 8
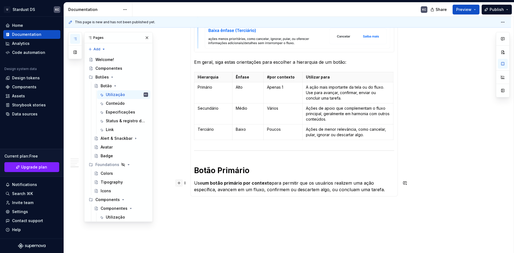
click at [178, 184] on button "button" at bounding box center [179, 183] width 8 height 8
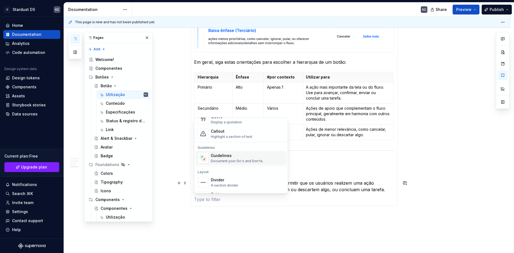
scroll to position [110, 0]
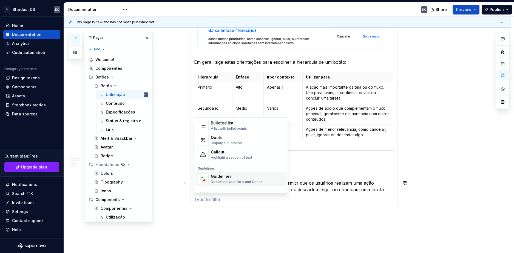
click at [220, 175] on div "Guidelines" at bounding box center [237, 176] width 53 height 5
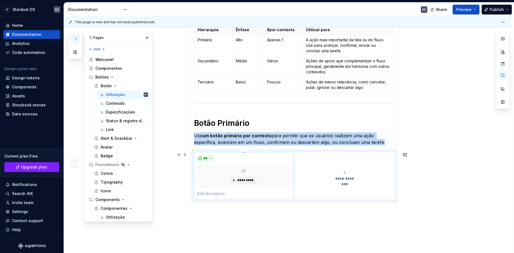
scroll to position [443, 0]
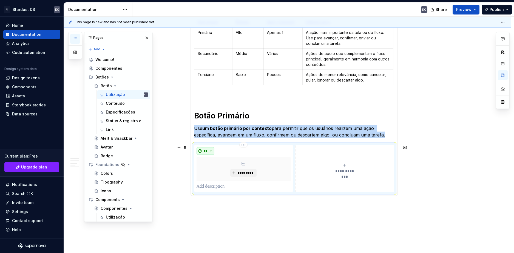
click at [205, 151] on span "**" at bounding box center [205, 151] width 4 height 4
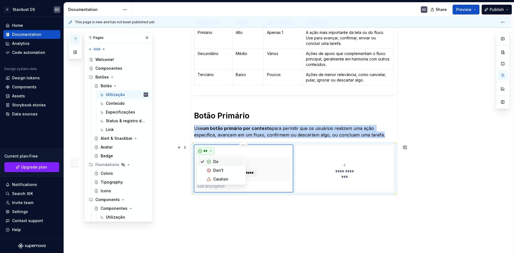
click at [205, 151] on span "**" at bounding box center [205, 151] width 4 height 4
click at [206, 150] on span "**" at bounding box center [205, 151] width 4 height 4
drag, startPoint x: 206, startPoint y: 150, endPoint x: 261, endPoint y: 159, distance: 56.5
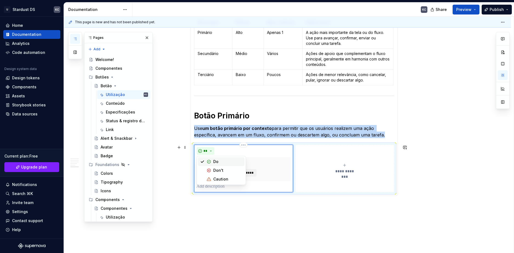
click at [261, 159] on div "*********" at bounding box center [243, 169] width 94 height 24
click at [210, 186] on p at bounding box center [243, 187] width 94 height 7
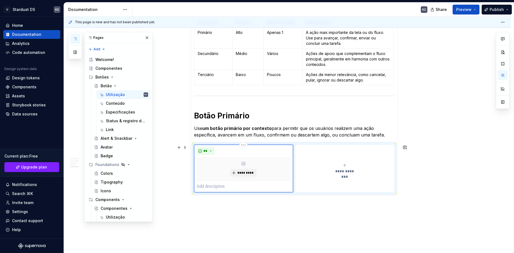
click at [210, 186] on p at bounding box center [243, 187] width 94 height 7
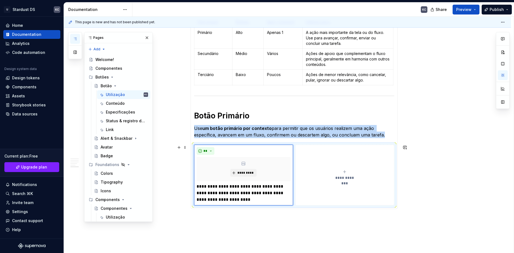
click at [346, 175] on div "**********" at bounding box center [345, 175] width 94 height 11
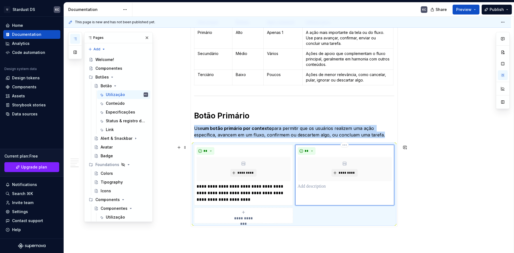
click at [312, 188] on p at bounding box center [345, 187] width 94 height 7
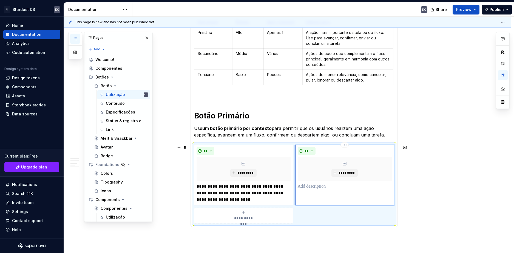
click at [312, 188] on p at bounding box center [345, 187] width 94 height 7
paste div
type textarea "*"
click at [251, 176] on button "*********" at bounding box center [243, 173] width 26 height 8
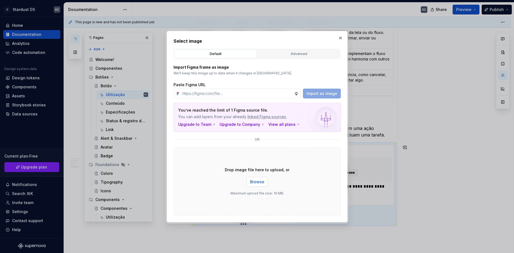
click at [260, 184] on span "Browse" at bounding box center [257, 181] width 14 height 5
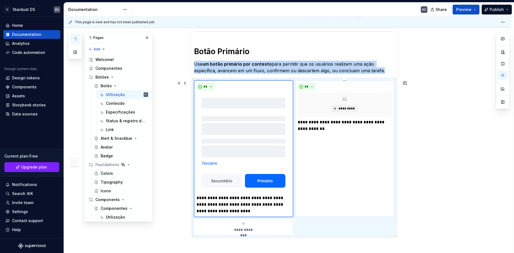
scroll to position [511, 0]
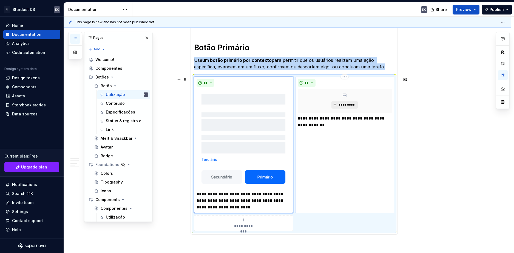
click at [346, 104] on span "*********" at bounding box center [346, 105] width 17 height 4
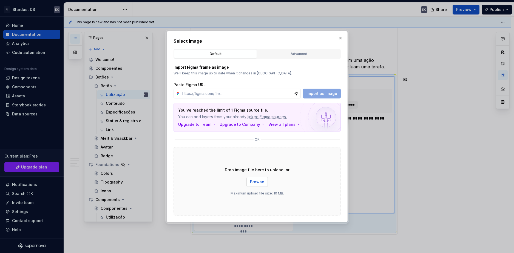
click at [259, 181] on span "Browse" at bounding box center [257, 181] width 14 height 5
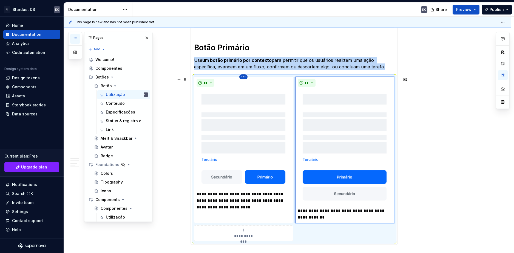
click at [242, 77] on html "U Stardust DS KC Home Documentation Analytics Code automation Design system dat…" at bounding box center [257, 126] width 514 height 253
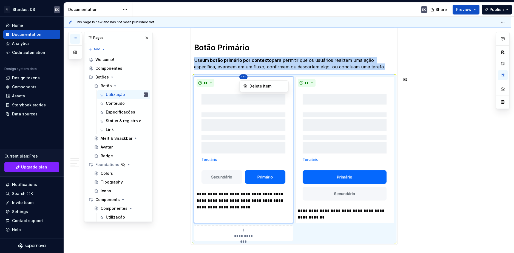
click at [244, 78] on html "U Stardust DS KC Home Documentation Analytics Code automation Design system dat…" at bounding box center [257, 126] width 514 height 253
click at [242, 78] on html "U Stardust DS KC Home Documentation Analytics Code automation Design system dat…" at bounding box center [257, 126] width 514 height 253
click at [246, 87] on icon at bounding box center [245, 86] width 4 height 4
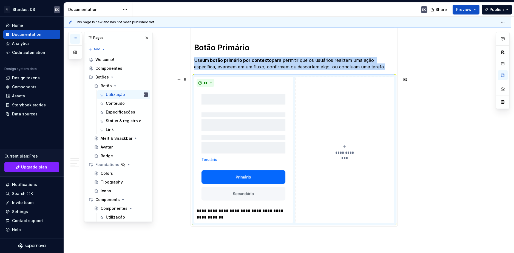
click at [343, 149] on icon "submit" at bounding box center [344, 147] width 4 height 4
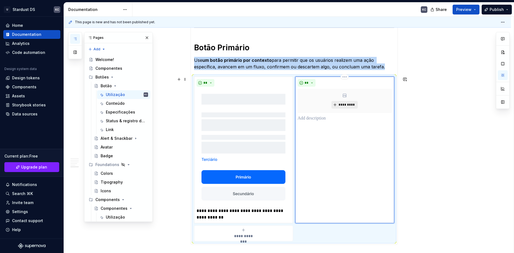
click at [347, 102] on button "*********" at bounding box center [344, 105] width 26 height 8
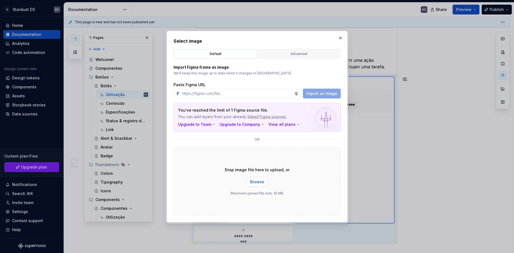
click at [262, 180] on span "Browse" at bounding box center [257, 181] width 14 height 5
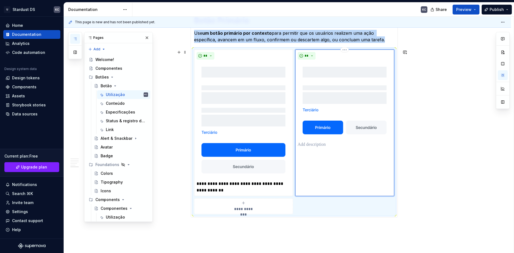
scroll to position [543, 0]
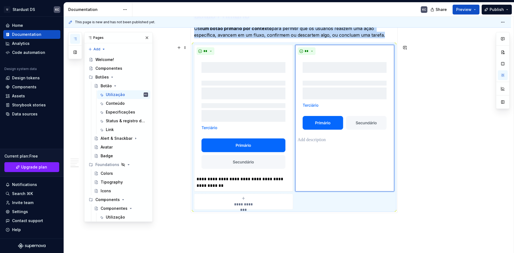
click at [343, 45] on div "**********" at bounding box center [294, 127] width 200 height 165
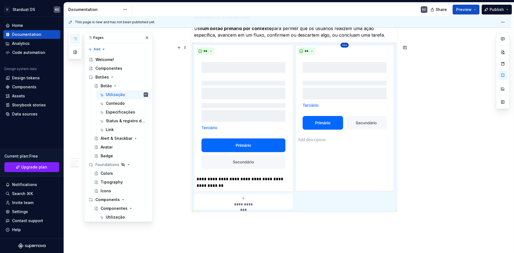
click at [346, 47] on html "U Stardust DS KC Home Documentation Analytics Code automation Design system dat…" at bounding box center [257, 126] width 514 height 253
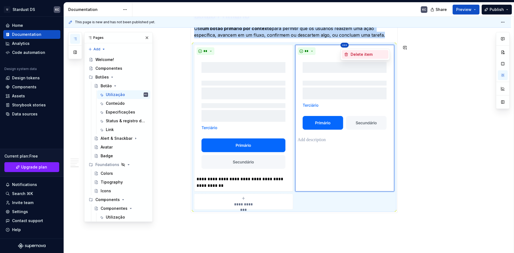
click at [356, 57] on div "Delete item" at bounding box center [368, 54] width 36 height 5
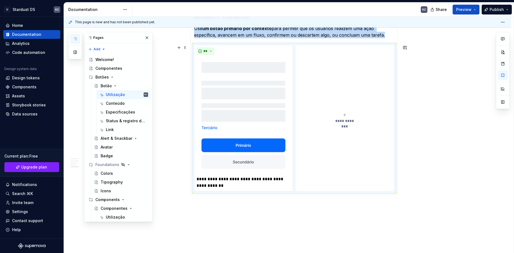
click at [346, 117] on icon "submit" at bounding box center [344, 115] width 4 height 4
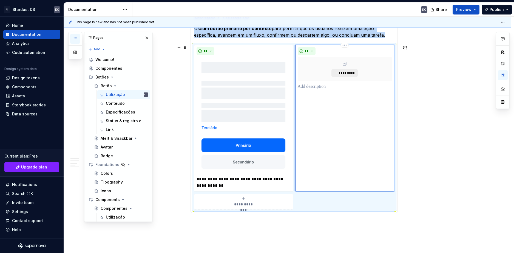
click at [346, 72] on span "*********" at bounding box center [346, 73] width 17 height 4
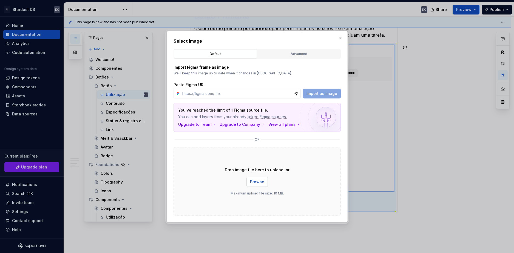
click at [253, 183] on span "Browse" at bounding box center [257, 181] width 14 height 5
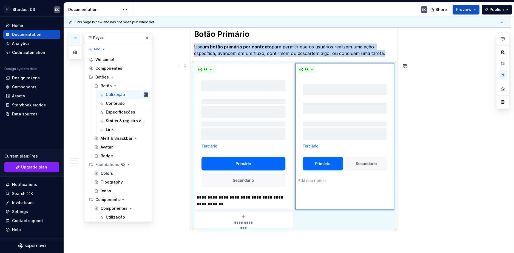
scroll to position [515, 0]
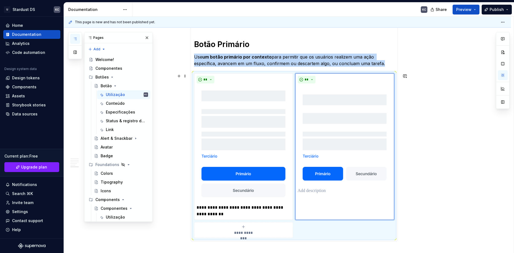
click at [241, 228] on icon "submit" at bounding box center [243, 227] width 4 height 4
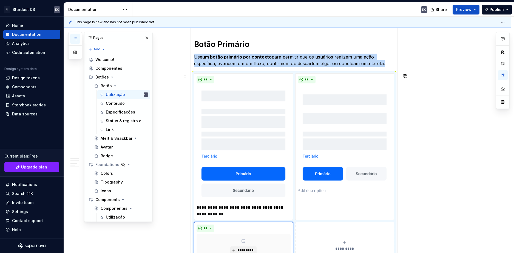
click at [342, 242] on div "**********" at bounding box center [345, 246] width 94 height 11
click at [213, 229] on button "**" at bounding box center [205, 229] width 18 height 8
click at [220, 209] on div "Don't" at bounding box center [218, 209] width 10 height 5
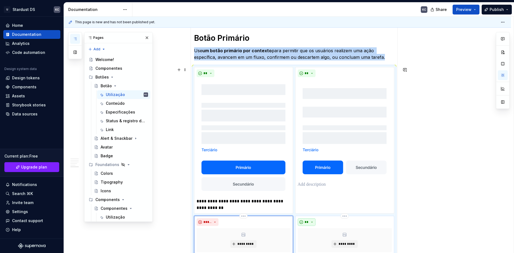
click at [306, 221] on span "**" at bounding box center [306, 222] width 4 height 4
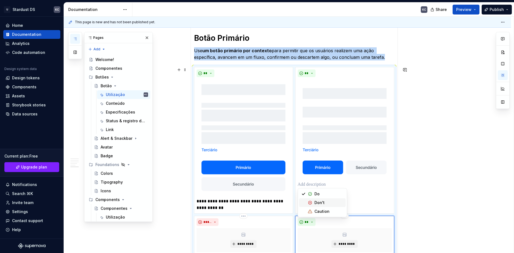
click at [317, 202] on div "Don't" at bounding box center [319, 202] width 10 height 5
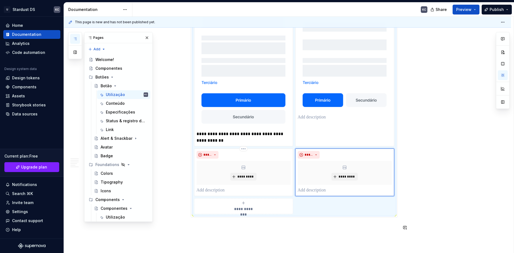
scroll to position [548, 0]
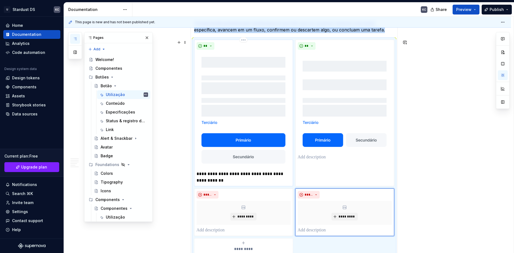
click at [217, 176] on p "**********" at bounding box center [243, 177] width 94 height 13
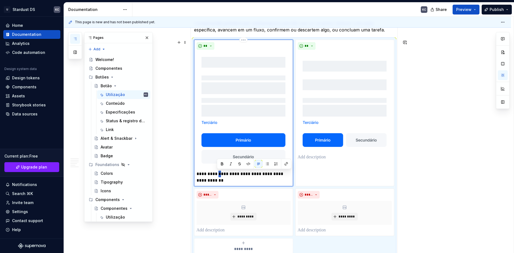
click at [217, 176] on p "**********" at bounding box center [243, 177] width 94 height 13
click at [212, 176] on p "**********" at bounding box center [243, 177] width 94 height 13
click at [319, 158] on p at bounding box center [345, 157] width 94 height 7
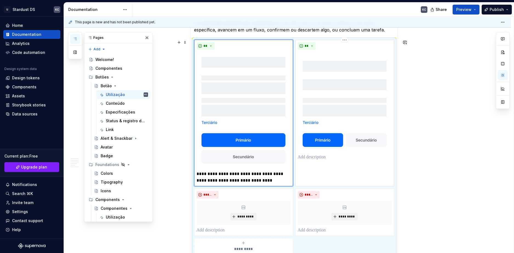
click at [319, 158] on p at bounding box center [345, 157] width 94 height 7
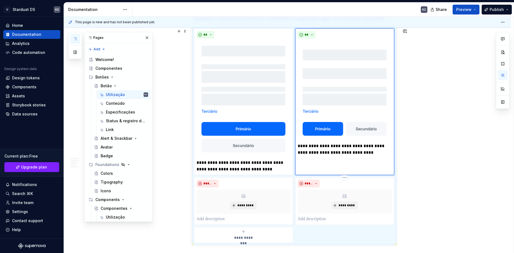
scroll to position [603, 0]
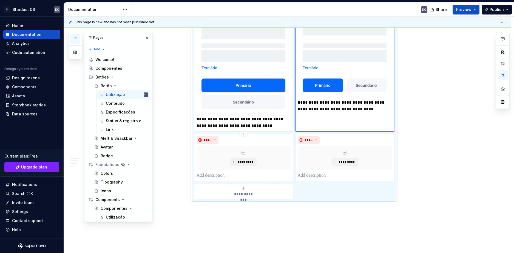
click at [219, 175] on p at bounding box center [243, 176] width 94 height 7
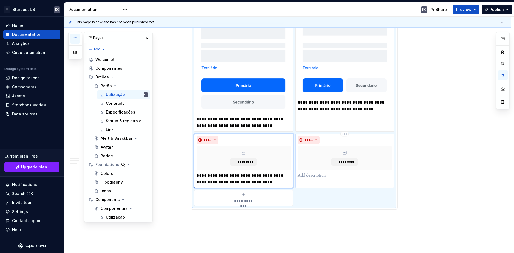
click at [324, 177] on p at bounding box center [345, 176] width 94 height 7
click at [244, 164] on span "*********" at bounding box center [245, 162] width 17 height 4
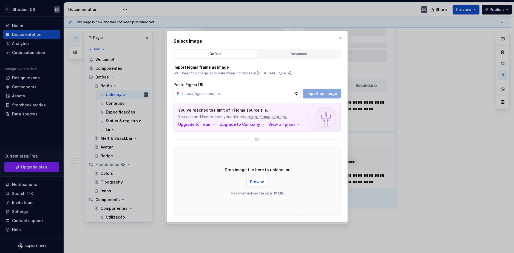
click at [263, 183] on span "Browse" at bounding box center [257, 181] width 14 height 5
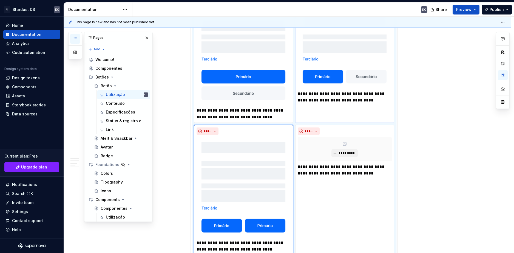
scroll to position [626, 0]
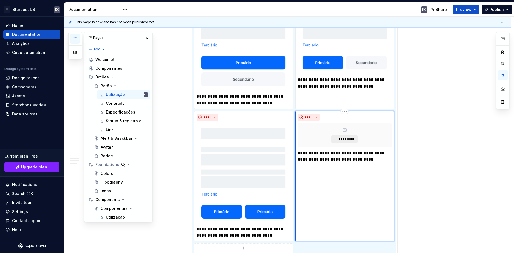
click at [345, 138] on span "*********" at bounding box center [346, 139] width 17 height 4
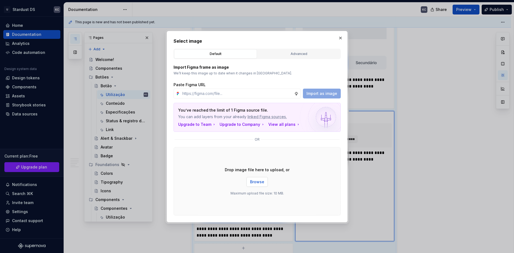
click at [259, 181] on span "Browse" at bounding box center [257, 181] width 14 height 5
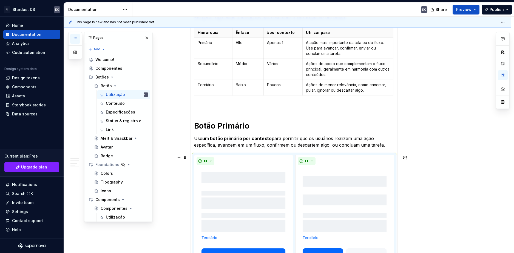
scroll to position [633, 0]
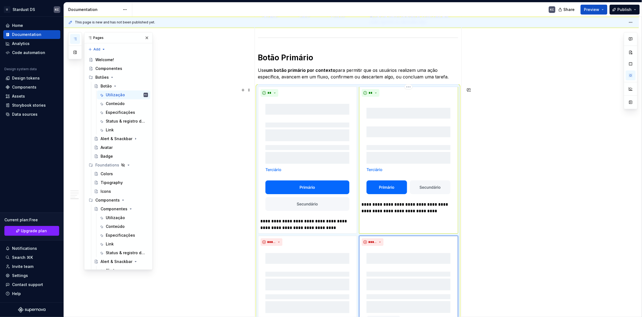
scroll to position [490, 0]
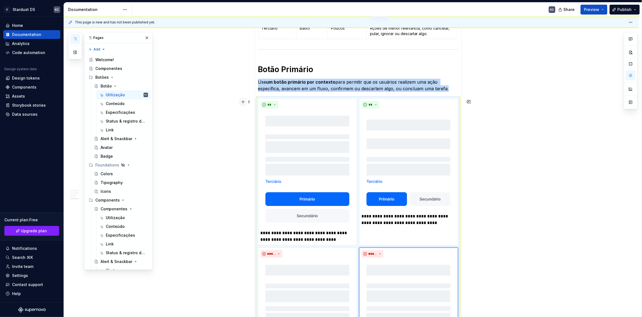
click at [242, 103] on button "button" at bounding box center [243, 102] width 8 height 8
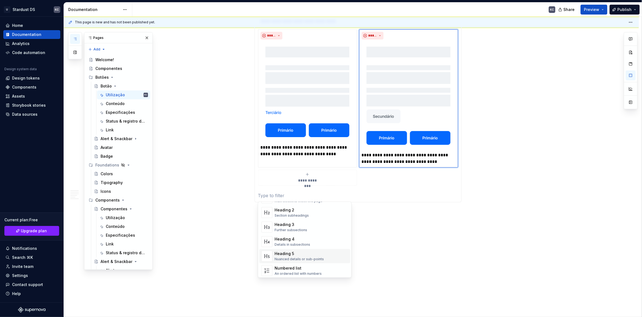
scroll to position [137, 0]
click at [292, 233] on div "Guidelines" at bounding box center [301, 232] width 53 height 5
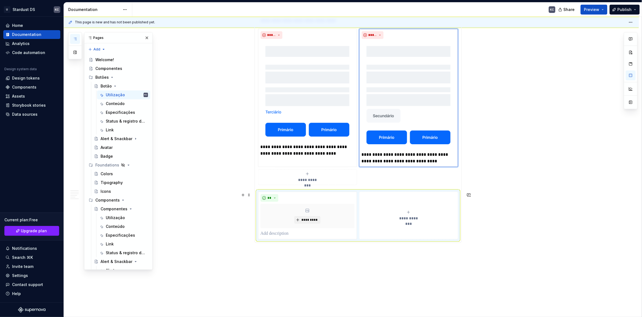
click at [403, 218] on span "**********" at bounding box center [408, 217] width 25 height 5
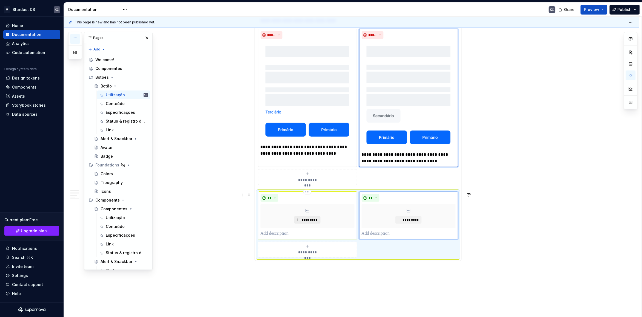
click at [313, 219] on span "*********" at bounding box center [309, 220] width 17 height 4
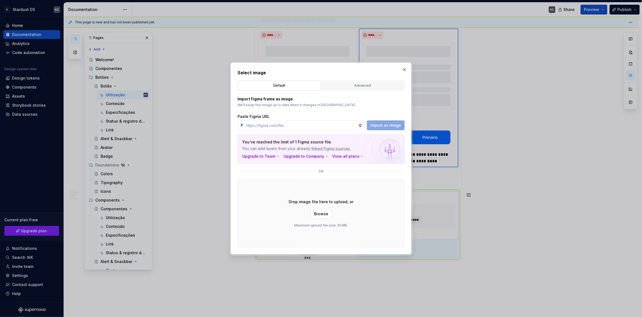
click at [321, 215] on span "Browse" at bounding box center [321, 213] width 14 height 5
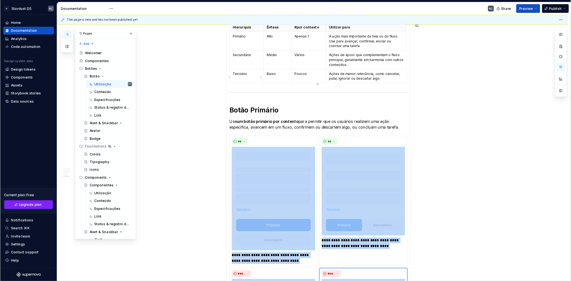
scroll to position [434, 0]
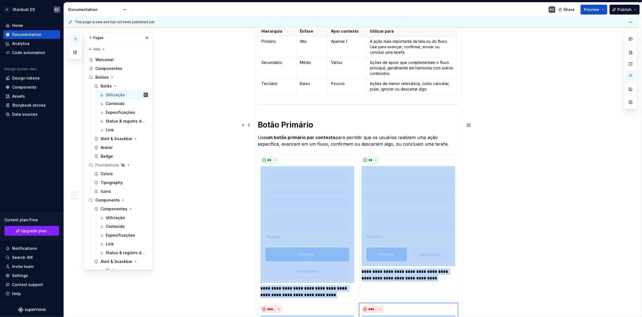
click at [251, 125] on div "**********" at bounding box center [351, 204] width 575 height 1074
click at [247, 125] on span at bounding box center [249, 125] width 4 height 8
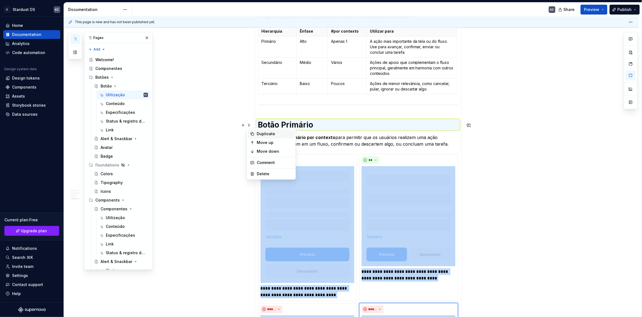
click at [262, 135] on div "Duplicate" at bounding box center [275, 133] width 36 height 5
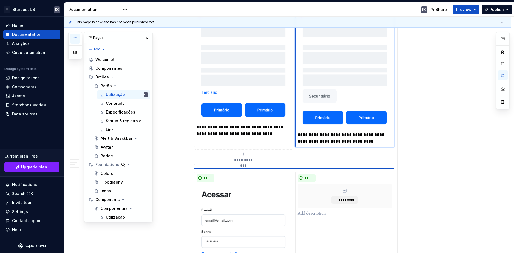
scroll to position [749, 0]
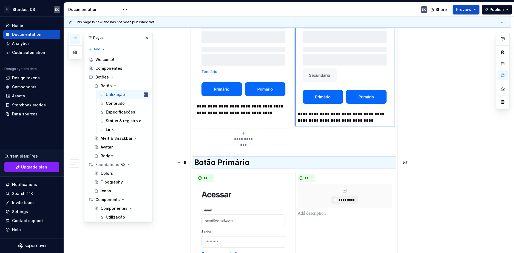
click at [223, 164] on h1 "Botão Primário" at bounding box center [294, 163] width 200 height 10
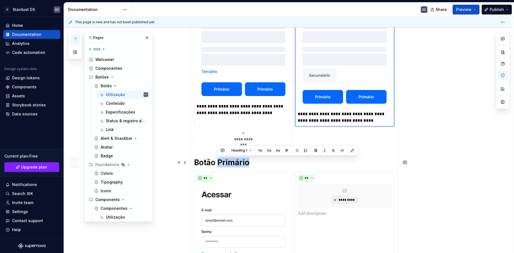
click at [223, 164] on h1 "Botão Primário" at bounding box center [294, 163] width 200 height 10
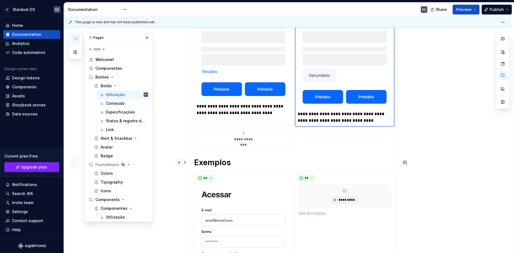
click at [180, 164] on button "button" at bounding box center [179, 163] width 8 height 8
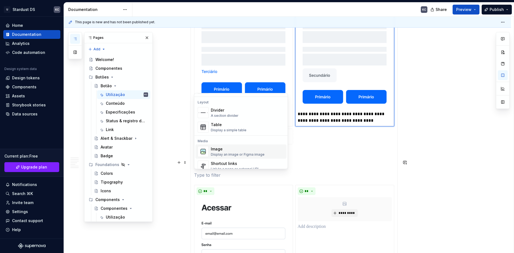
scroll to position [192, 0]
click at [222, 136] on div "Image" at bounding box center [238, 133] width 54 height 5
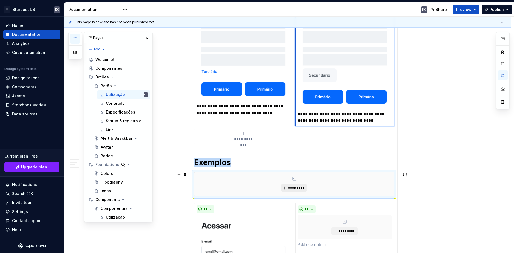
click at [286, 187] on button "*********" at bounding box center [294, 188] width 26 height 8
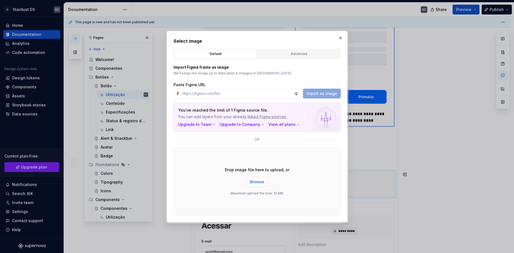
click at [258, 182] on span "Browse" at bounding box center [257, 181] width 14 height 5
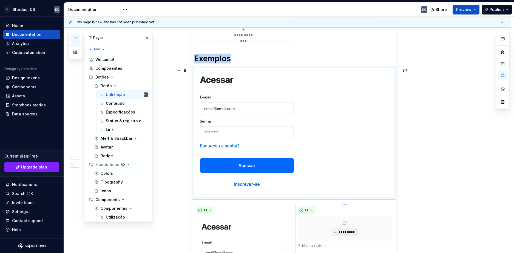
scroll to position [854, 0]
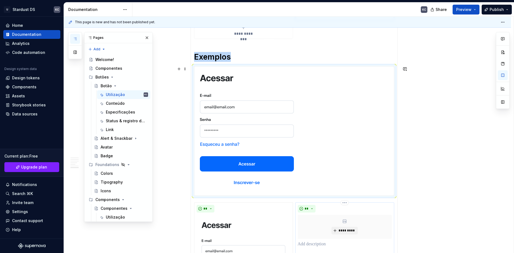
click at [178, 58] on button "button" at bounding box center [179, 57] width 8 height 8
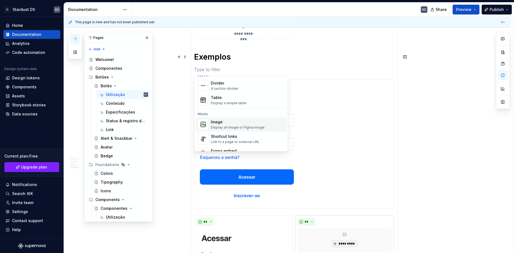
scroll to position [192, 0]
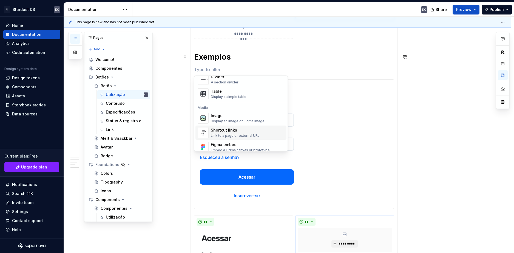
click at [222, 116] on div "Image" at bounding box center [238, 115] width 54 height 5
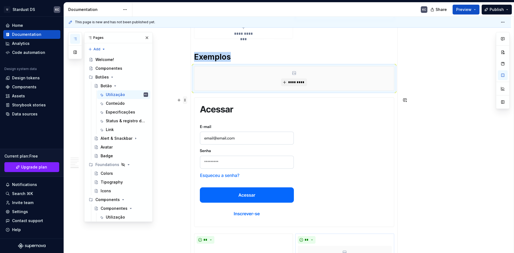
click at [186, 102] on span at bounding box center [185, 100] width 4 height 8
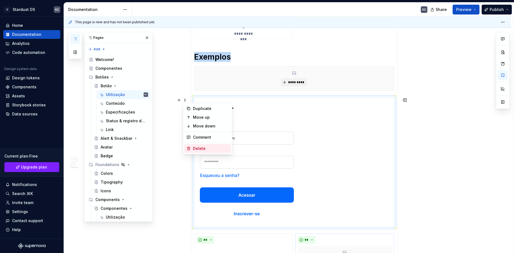
click at [207, 150] on div "Delete" at bounding box center [211, 148] width 36 height 5
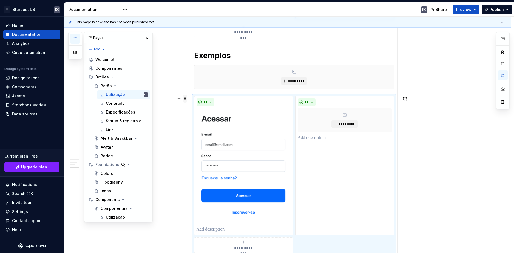
click at [186, 98] on span at bounding box center [185, 99] width 4 height 8
click at [196, 144] on div "Delete" at bounding box center [207, 147] width 47 height 9
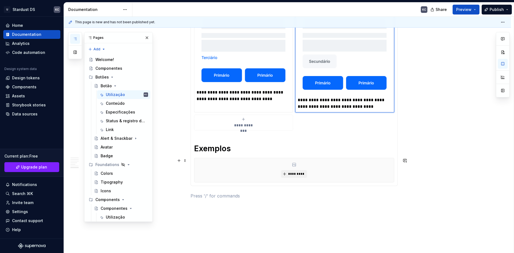
scroll to position [764, 0]
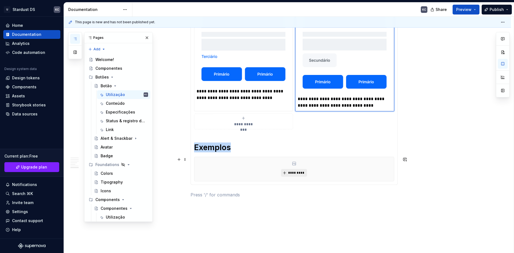
click at [294, 174] on span "*********" at bounding box center [296, 173] width 17 height 4
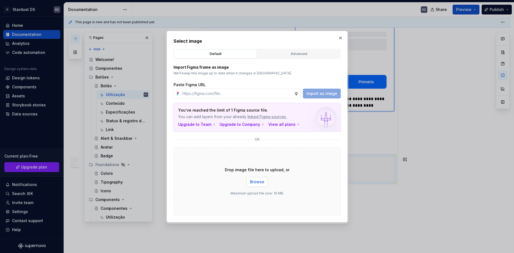
click at [257, 181] on span "Browse" at bounding box center [257, 181] width 14 height 5
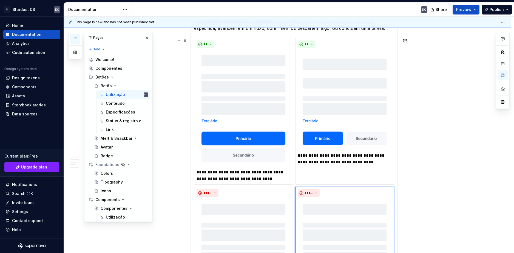
scroll to position [483, 0]
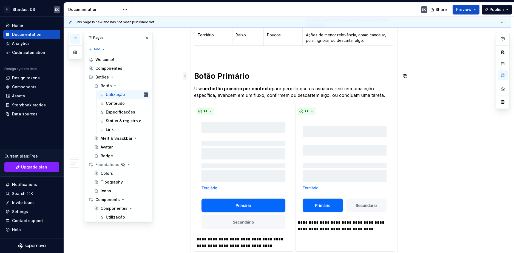
click at [186, 77] on span at bounding box center [185, 76] width 4 height 8
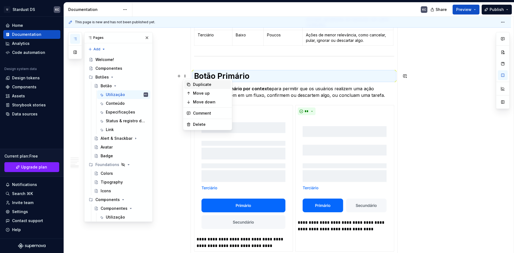
click at [199, 85] on div "Duplicate" at bounding box center [211, 84] width 36 height 5
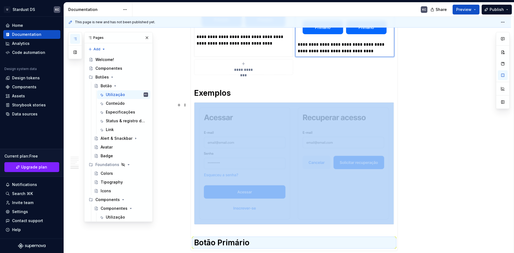
scroll to position [912, 0]
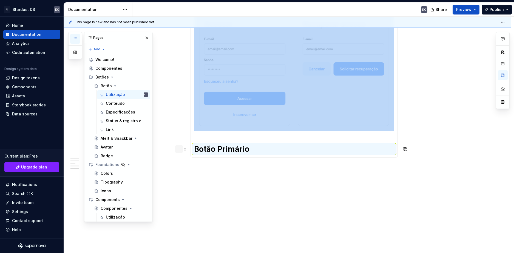
click at [181, 150] on button "button" at bounding box center [179, 149] width 8 height 8
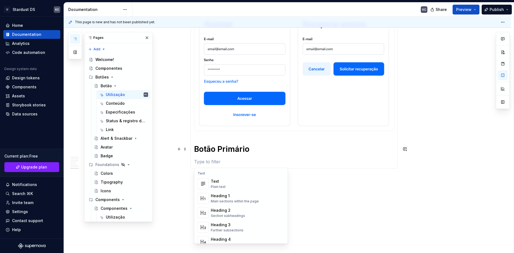
scroll to position [164, 0]
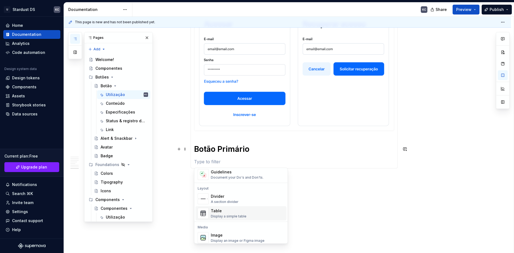
click at [222, 199] on div "Divider" at bounding box center [225, 196] width 28 height 5
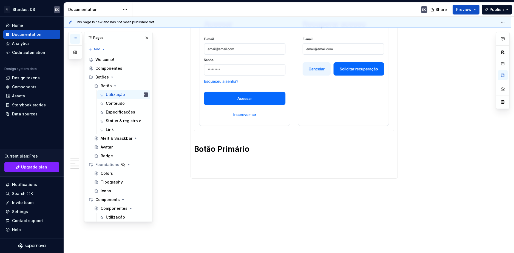
drag, startPoint x: 185, startPoint y: 162, endPoint x: 189, endPoint y: 180, distance: 18.5
click at [180, 150] on button "button" at bounding box center [179, 149] width 8 height 8
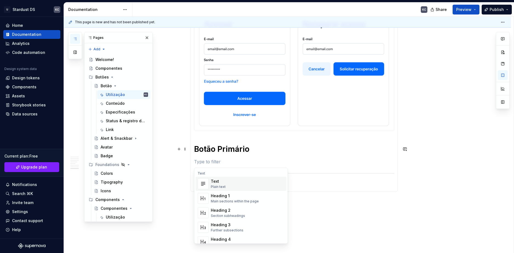
click at [214, 184] on div "Text" at bounding box center [218, 181] width 15 height 5
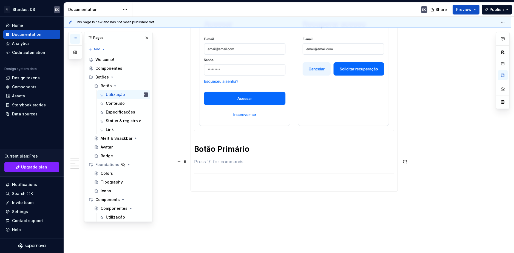
click at [208, 161] on p at bounding box center [294, 162] width 200 height 7
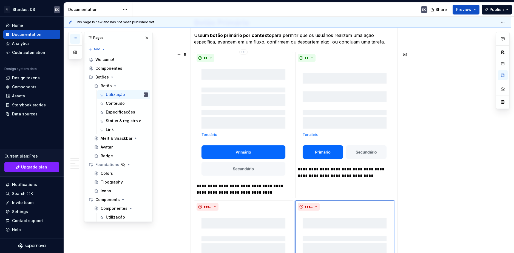
scroll to position [563, 0]
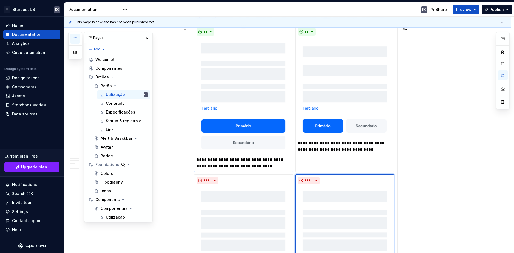
click at [222, 161] on p "**********" at bounding box center [243, 163] width 94 height 13
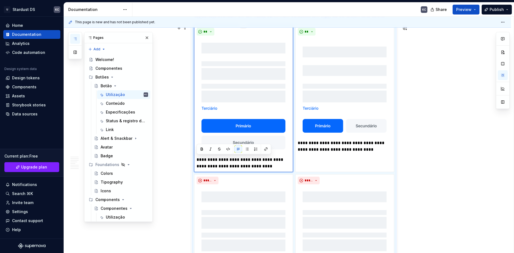
click at [222, 161] on p "**********" at bounding box center [243, 163] width 94 height 13
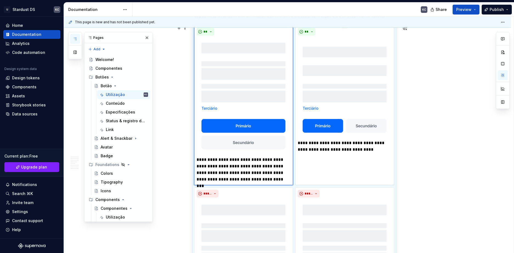
click at [316, 145] on p "**********" at bounding box center [345, 146] width 94 height 13
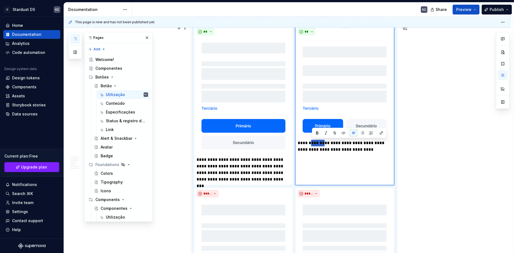
click at [316, 145] on p "**********" at bounding box center [345, 146] width 94 height 13
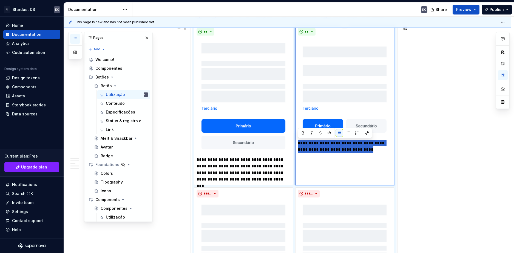
click at [316, 145] on p "**********" at bounding box center [345, 146] width 94 height 13
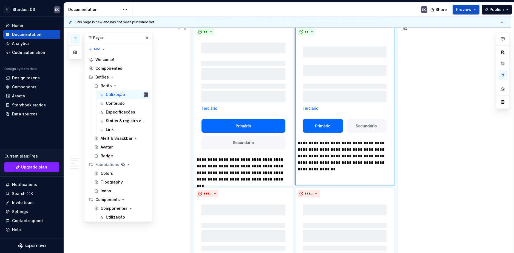
click at [442, 187] on div "**********" at bounding box center [287, 94] width 447 height 1111
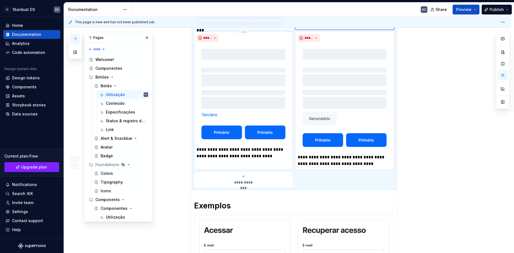
scroll to position [727, 0]
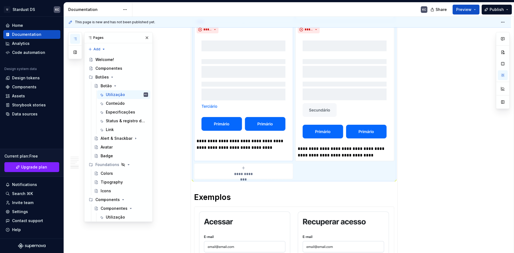
click at [219, 142] on p "**********" at bounding box center [243, 144] width 94 height 13
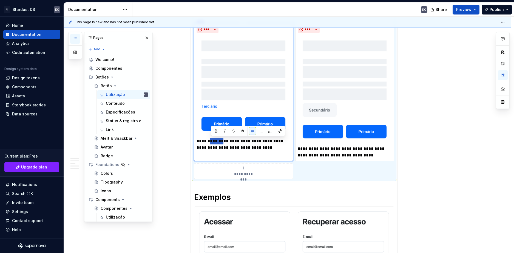
click at [219, 142] on p "**********" at bounding box center [243, 144] width 94 height 13
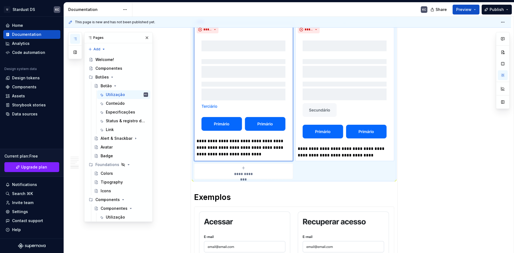
click at [321, 149] on p "**********" at bounding box center [345, 152] width 94 height 13
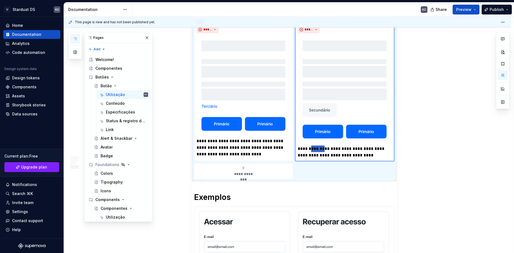
click at [321, 149] on p "**********" at bounding box center [345, 152] width 94 height 13
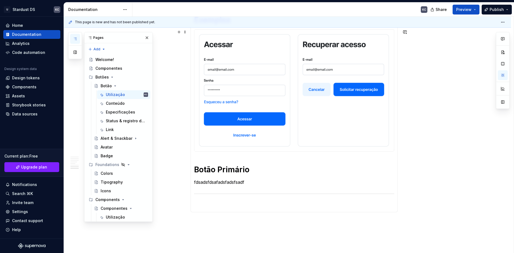
scroll to position [919, 0]
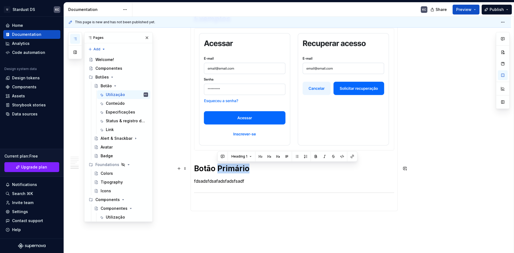
drag, startPoint x: 218, startPoint y: 170, endPoint x: 257, endPoint y: 196, distance: 46.3
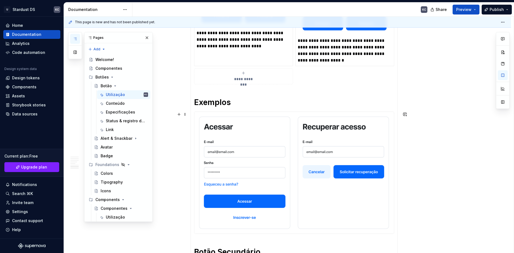
scroll to position [837, 0]
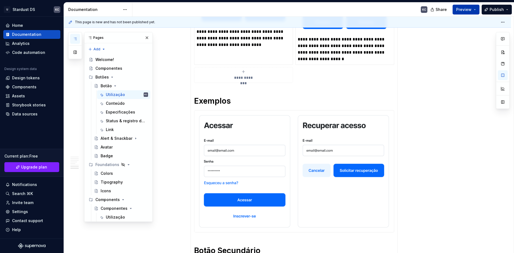
click at [471, 9] on span "Preview" at bounding box center [463, 9] width 15 height 5
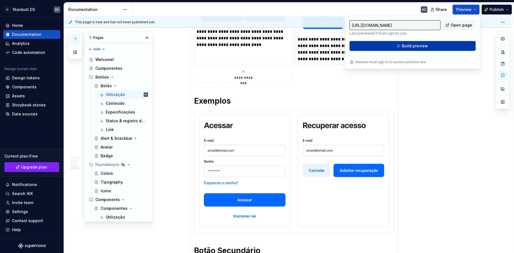
click at [429, 44] on button "Build preview" at bounding box center [412, 46] width 126 height 10
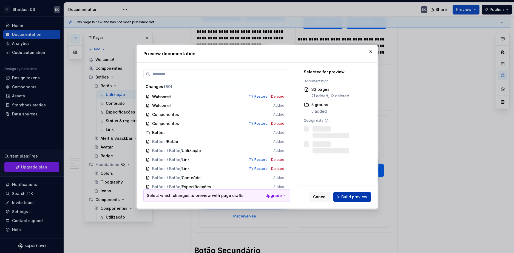
click at [356, 198] on span "Build preview" at bounding box center [354, 197] width 26 height 5
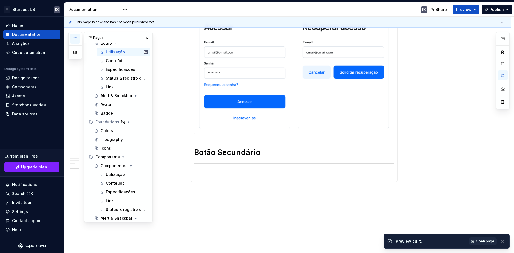
scroll to position [932, 0]
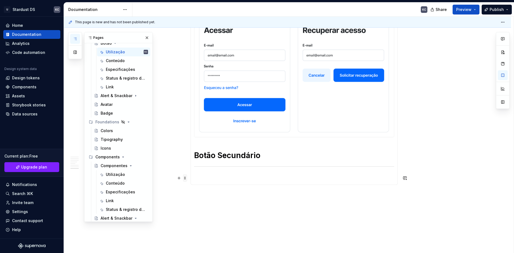
drag, startPoint x: 184, startPoint y: 169, endPoint x: 187, endPoint y: 175, distance: 7.0
click at [180, 156] on button "button" at bounding box center [179, 156] width 8 height 8
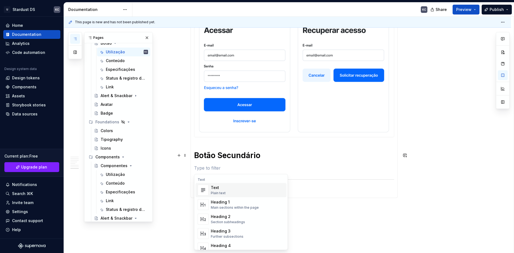
click at [212, 190] on div "Text" at bounding box center [218, 187] width 15 height 5
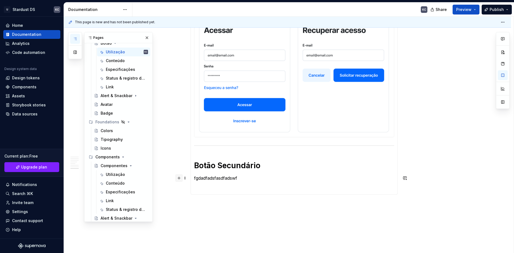
click at [177, 178] on button "button" at bounding box center [179, 179] width 8 height 8
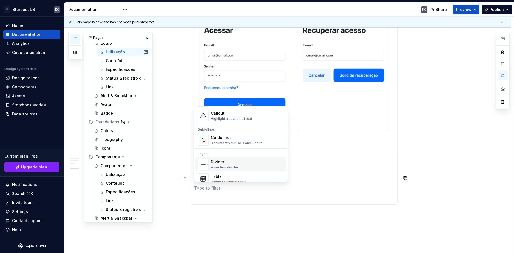
scroll to position [164, 0]
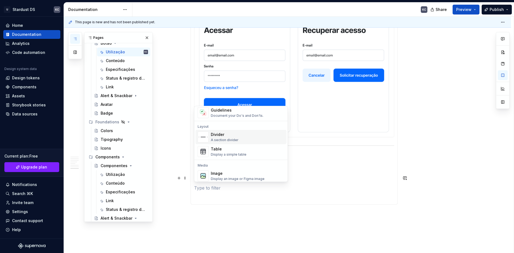
click at [219, 116] on div "Document your Do's and Don'ts." at bounding box center [237, 116] width 53 height 4
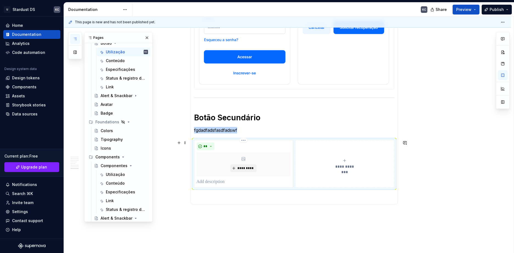
scroll to position [987, 0]
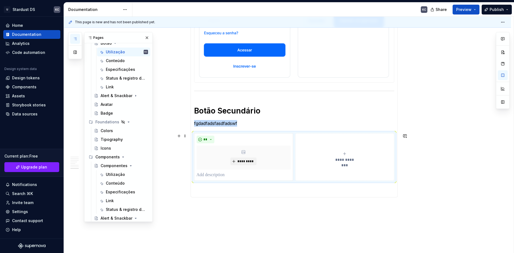
click at [345, 155] on icon "submit" at bounding box center [344, 154] width 4 height 4
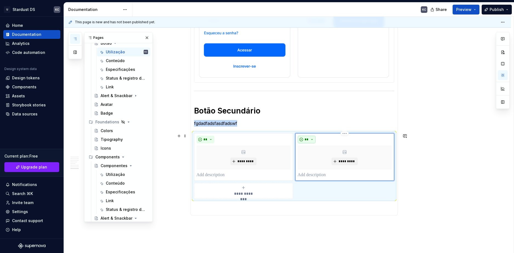
click at [314, 140] on button "**" at bounding box center [307, 140] width 18 height 8
click at [318, 157] on div "Don't" at bounding box center [319, 158] width 10 height 5
click at [243, 187] on icon "submit" at bounding box center [243, 188] width 4 height 4
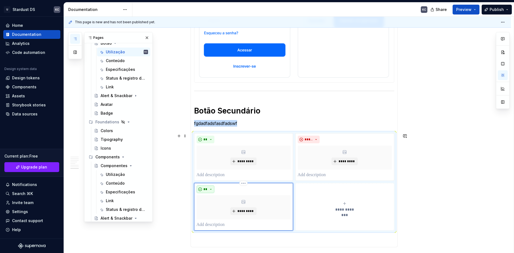
click at [211, 191] on button "**" at bounding box center [205, 190] width 18 height 8
click at [215, 218] on div "Caution" at bounding box center [220, 217] width 15 height 5
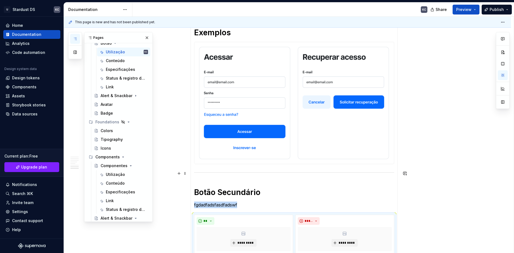
scroll to position [904, 0]
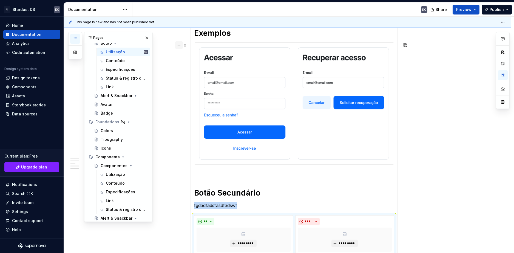
click at [180, 47] on button "button" at bounding box center [179, 45] width 8 height 8
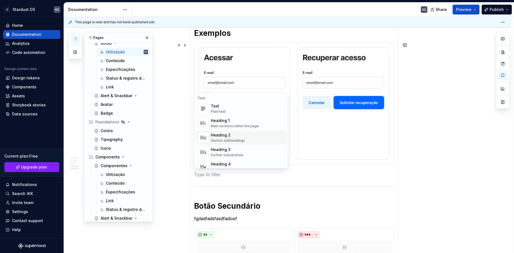
click at [224, 150] on div "Heading 3" at bounding box center [227, 149] width 33 height 5
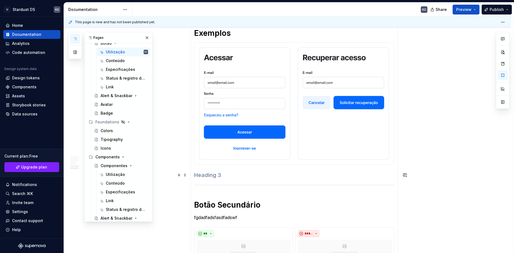
click at [202, 175] on h3 at bounding box center [294, 176] width 200 height 8
click at [209, 174] on h3 "Exce" at bounding box center [294, 176] width 200 height 8
click at [178, 174] on button "button" at bounding box center [179, 176] width 8 height 8
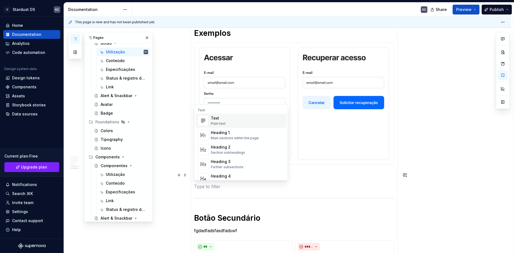
click at [228, 120] on div "Text Plain text" at bounding box center [247, 120] width 73 height 11
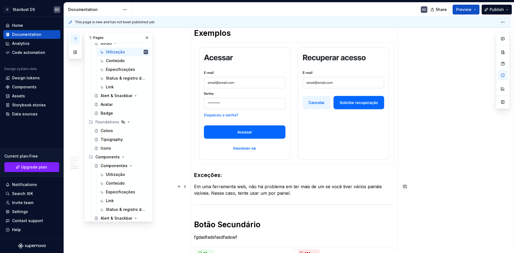
click at [209, 195] on p "Em uma ferramenta web, não há problema em ter mais de um se você tiver vários p…" at bounding box center [294, 190] width 200 height 13
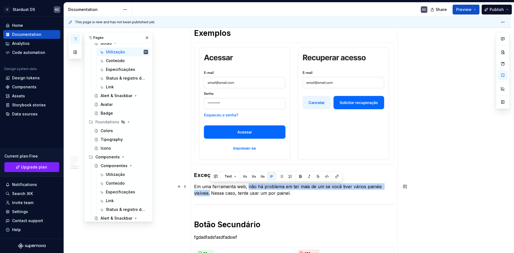
drag, startPoint x: 210, startPoint y: 195, endPoint x: 247, endPoint y: 186, distance: 38.1
click at [247, 186] on p "Em uma ferramenta web, não há problema em ter mais de um se você tiver vários p…" at bounding box center [294, 190] width 200 height 13
click at [298, 176] on button "button" at bounding box center [300, 177] width 8 height 8
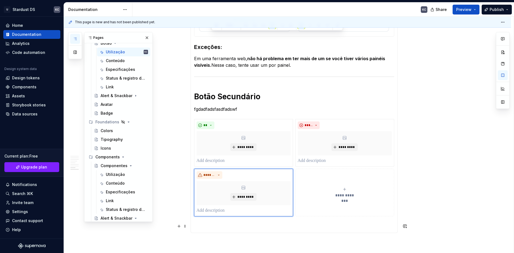
scroll to position [1014, 0]
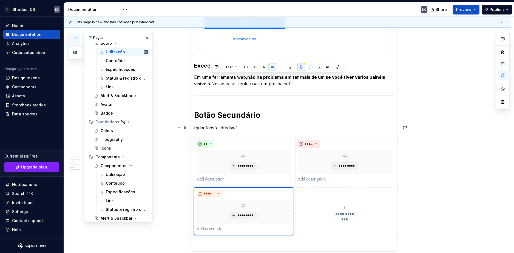
click at [218, 128] on p "fgdadfadsfasdfadswf" at bounding box center [294, 128] width 200 height 7
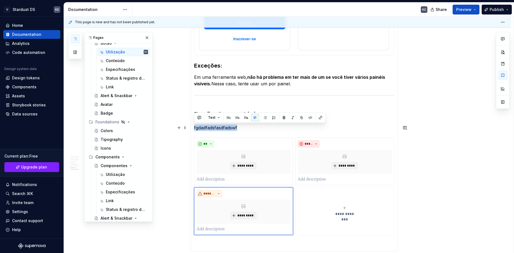
click at [218, 128] on p "fgdadfadsfasdfadswf" at bounding box center [294, 128] width 200 height 7
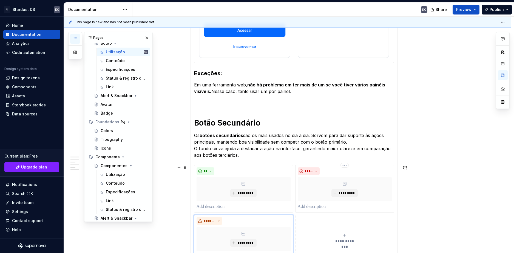
scroll to position [991, 0]
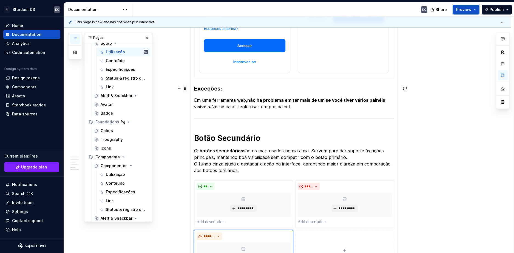
click at [185, 89] on span at bounding box center [185, 89] width 4 height 8
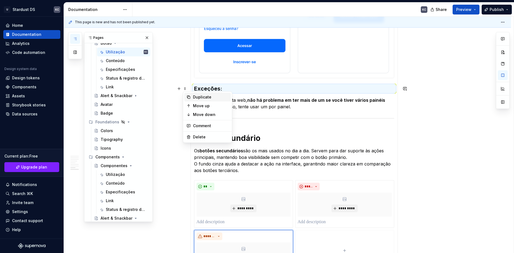
click at [198, 98] on div "Duplicate" at bounding box center [211, 97] width 36 height 5
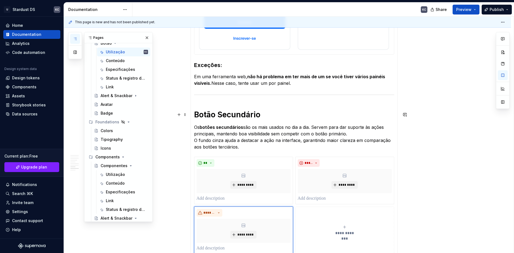
scroll to position [975, 0]
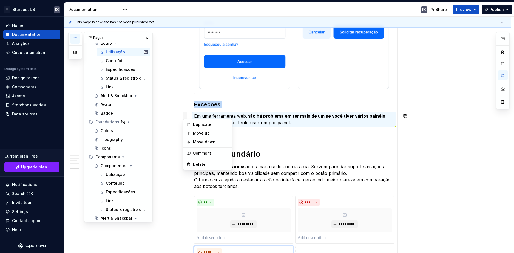
click at [186, 116] on span at bounding box center [185, 116] width 4 height 8
click at [193, 124] on div "Duplicate" at bounding box center [211, 124] width 36 height 5
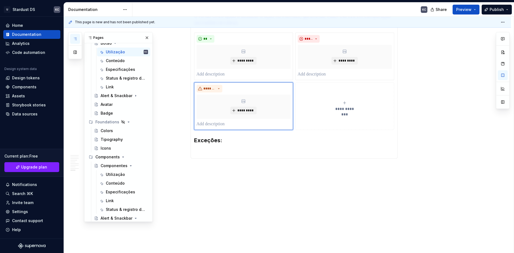
scroll to position [1157, 0]
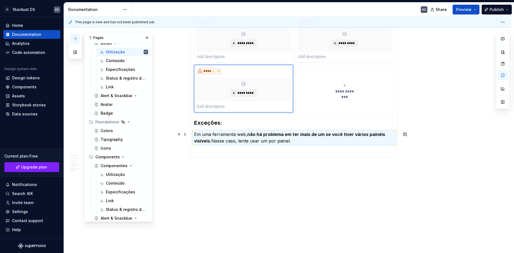
click at [250, 132] on p "Em uma ferramenta web, não há problema em ter mais de um se você tiver vários p…" at bounding box center [294, 137] width 200 height 13
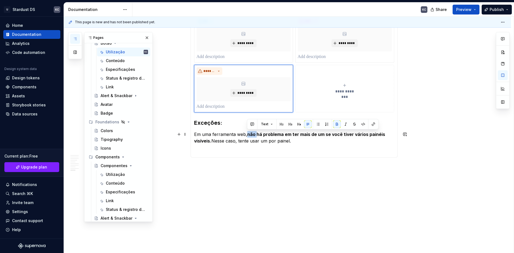
click at [250, 132] on p "Em uma ferramenta web, não há problema em ter mais de um se você tiver vários p…" at bounding box center [294, 137] width 200 height 13
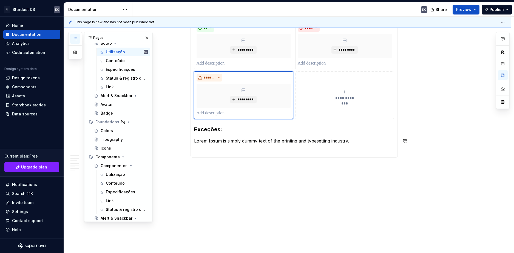
scroll to position [1150, 0]
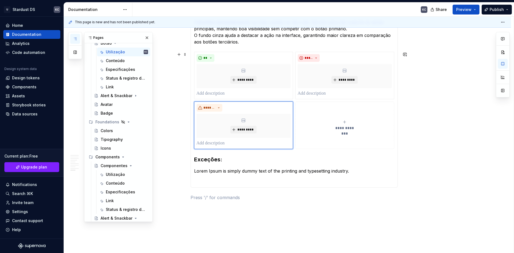
scroll to position [1123, 0]
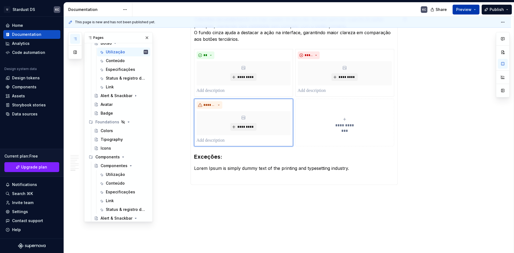
click at [475, 11] on button "Preview" at bounding box center [465, 10] width 27 height 10
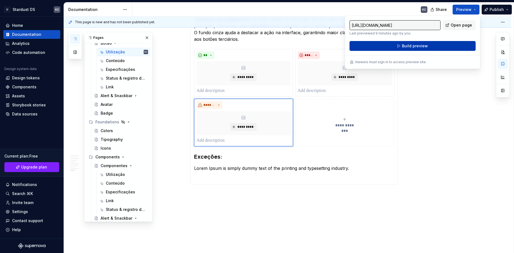
click at [442, 46] on button "Build preview" at bounding box center [412, 46] width 126 height 10
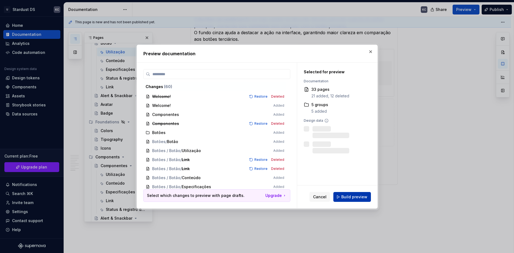
click at [351, 199] on span "Build preview" at bounding box center [354, 197] width 26 height 5
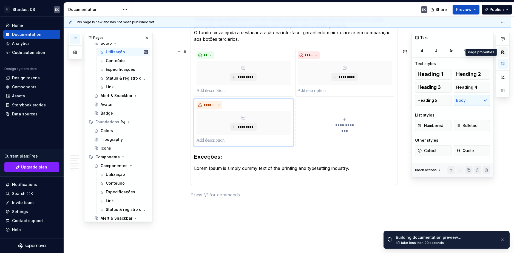
click at [503, 54] on button "button" at bounding box center [503, 52] width 10 height 10
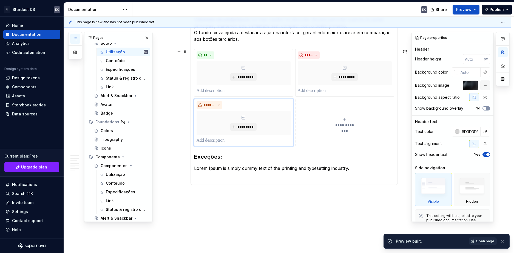
click at [484, 109] on icon "button" at bounding box center [484, 108] width 4 height 3
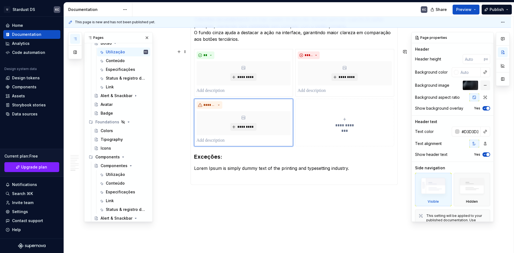
click at [486, 109] on span "button" at bounding box center [487, 108] width 3 height 3
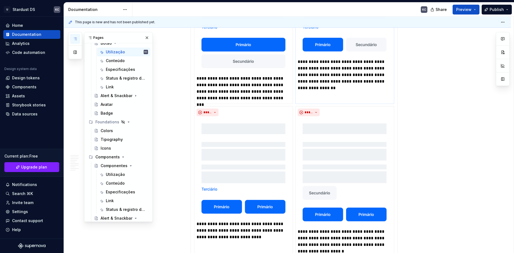
scroll to position [575, 0]
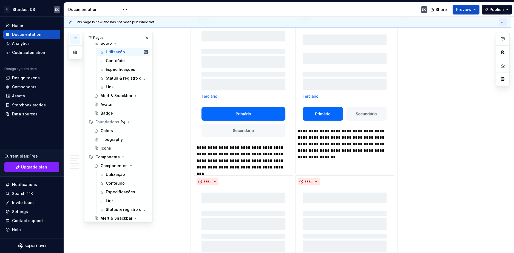
click at [500, 22] on html "U Stardust DS KC Home Documentation Analytics Code automation Design system dat…" at bounding box center [257, 126] width 514 height 253
click at [475, 10] on html "U Stardust DS KC Home Documentation Analytics Code automation Design system dat…" at bounding box center [257, 126] width 514 height 253
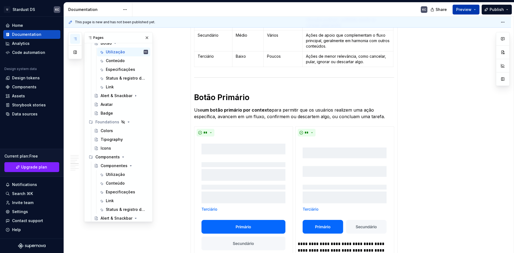
click at [476, 11] on button "Preview" at bounding box center [465, 10] width 27 height 10
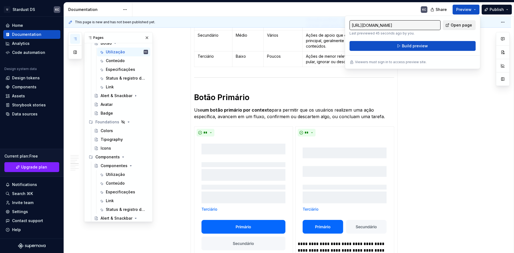
click at [464, 27] on span "Open page" at bounding box center [460, 24] width 21 height 5
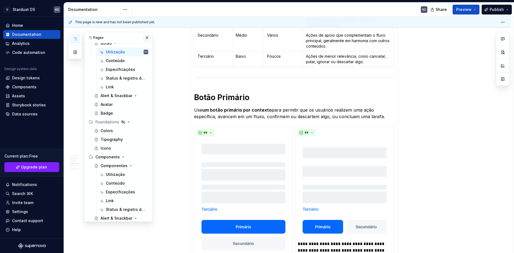
click at [144, 40] on button "button" at bounding box center [147, 38] width 8 height 8
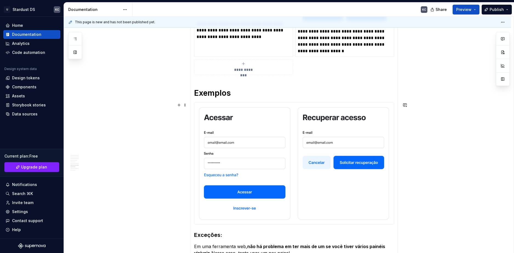
scroll to position [822, 0]
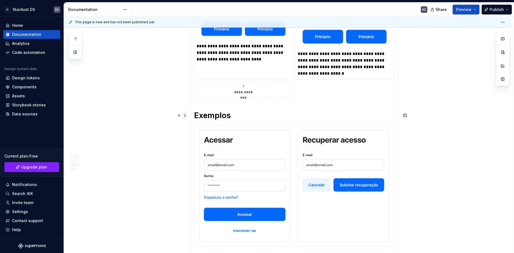
click at [185, 118] on span at bounding box center [185, 116] width 4 height 8
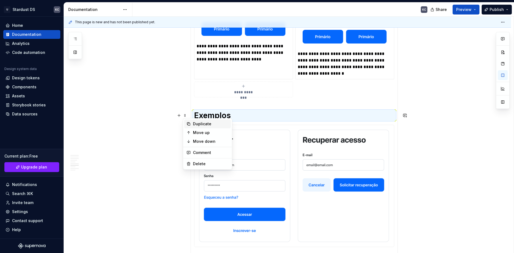
click at [197, 125] on div "Duplicate" at bounding box center [211, 123] width 36 height 5
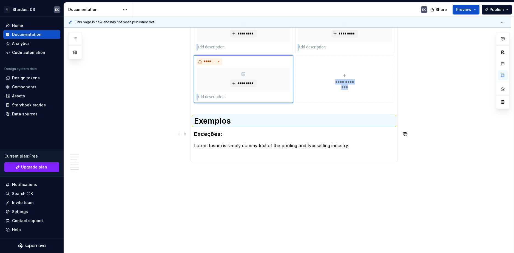
scroll to position [1171, 0]
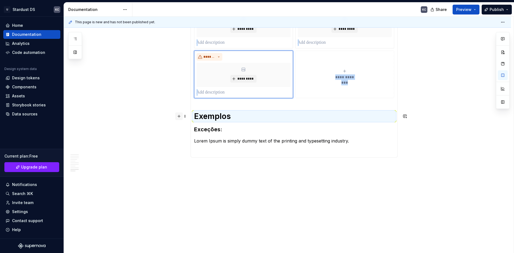
click at [181, 117] on button "button" at bounding box center [179, 117] width 8 height 8
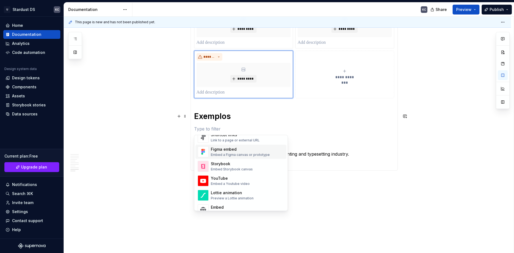
scroll to position [219, 0]
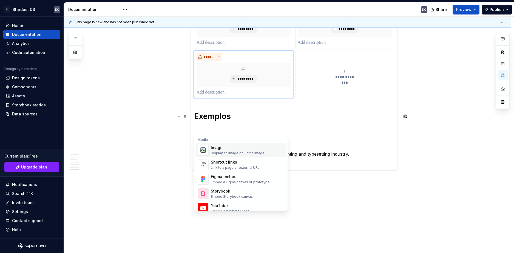
click at [218, 151] on div "Image Display an image or Figma image" at bounding box center [238, 150] width 54 height 10
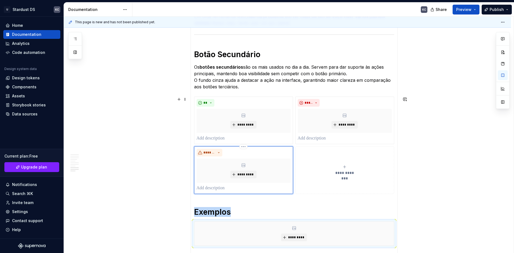
scroll to position [1089, 0]
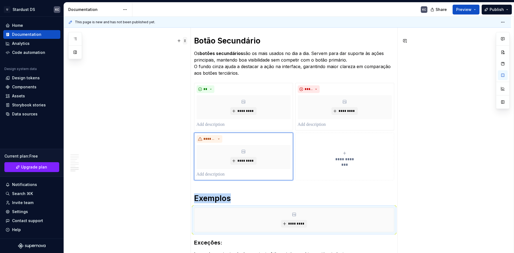
click at [185, 41] on span at bounding box center [185, 41] width 4 height 8
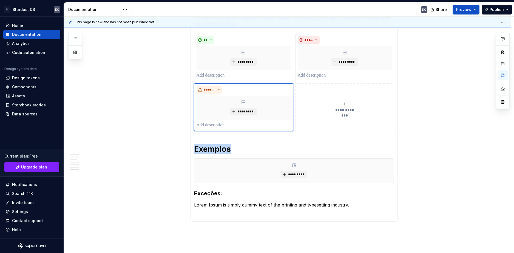
scroll to position [1143, 0]
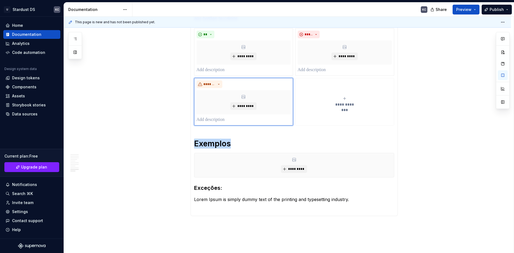
click at [209, 199] on p "Lorem Ipsum is simply dummy text of the printing and typesetting industry." at bounding box center [294, 199] width 200 height 7
click at [175, 202] on div at bounding box center [181, 200] width 12 height 8
click at [177, 201] on button "button" at bounding box center [179, 200] width 8 height 8
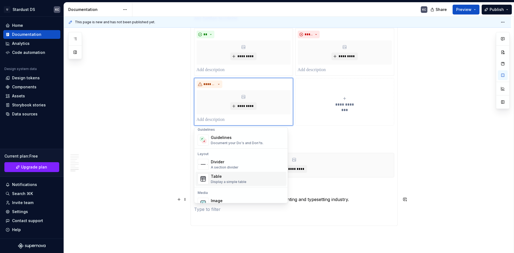
scroll to position [164, 0]
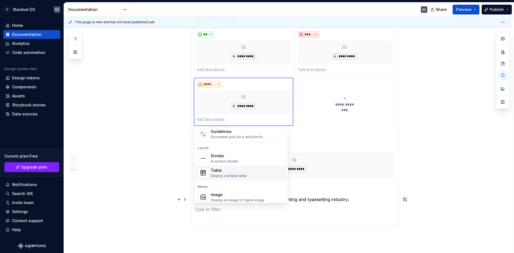
click at [219, 157] on div "Divider" at bounding box center [225, 155] width 28 height 5
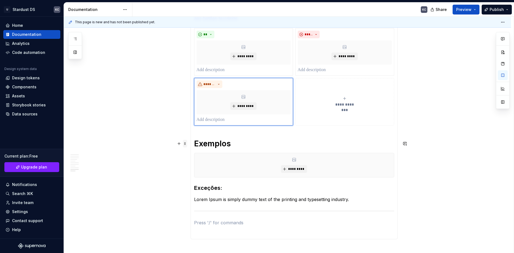
click at [186, 144] on span at bounding box center [185, 144] width 4 height 8
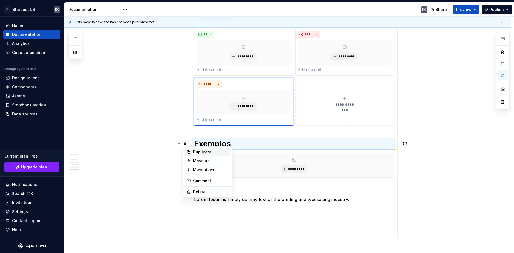
click at [195, 153] on div "Duplicate" at bounding box center [211, 152] width 36 height 5
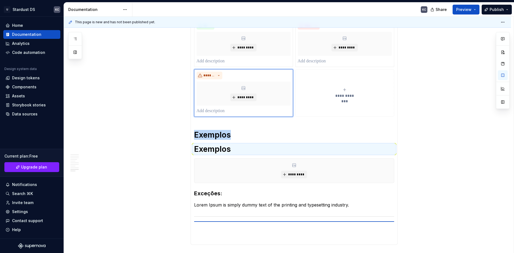
scroll to position [1156, 0]
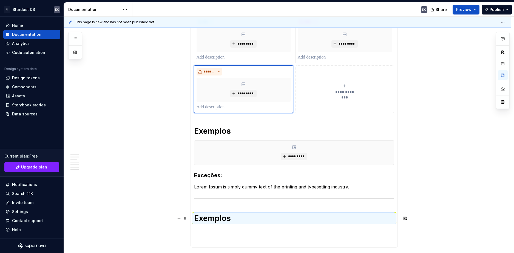
click at [199, 219] on h1 "Exemplos" at bounding box center [294, 219] width 200 height 10
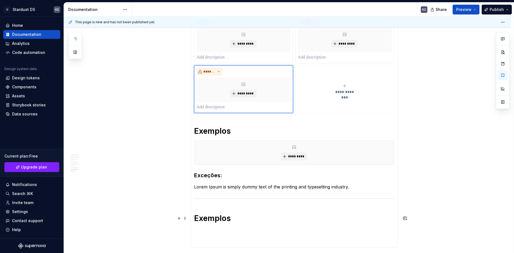
click at [199, 219] on h1 "Exemplos" at bounding box center [294, 219] width 200 height 10
click at [218, 189] on p "Lorem Ipsum is simply dummy text of the printing and typesetting industry." at bounding box center [294, 187] width 200 height 7
click at [218, 187] on p "Lorem Ipsum is simply dummy text of the printing and typesetting industry." at bounding box center [294, 187] width 200 height 7
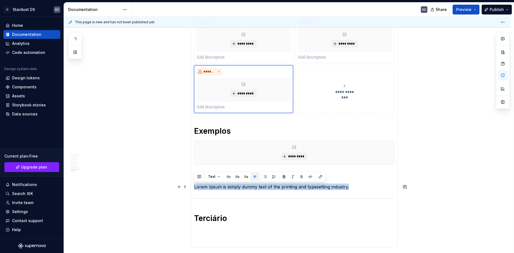
copy p "Lorem Ipsum is simply dummy text of the printing and typesetting industry."
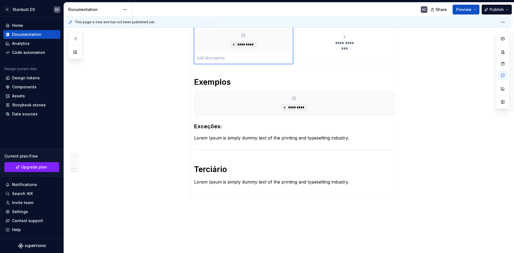
scroll to position [1246, 0]
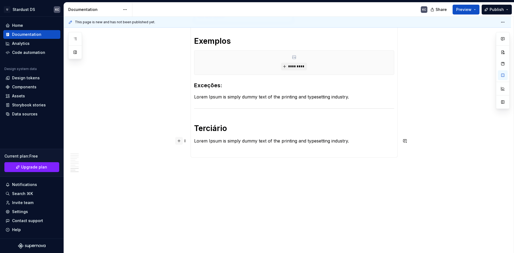
click at [181, 142] on button "button" at bounding box center [179, 141] width 8 height 8
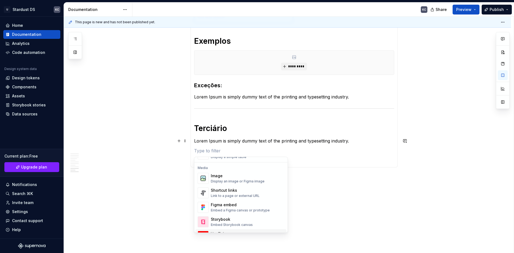
scroll to position [192, 0]
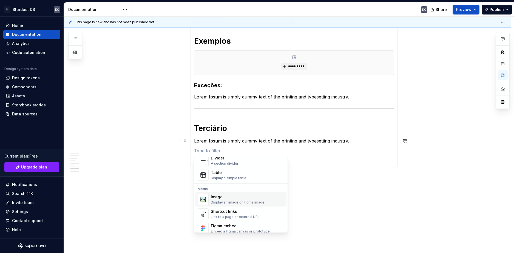
click at [225, 198] on div "Image" at bounding box center [238, 197] width 54 height 5
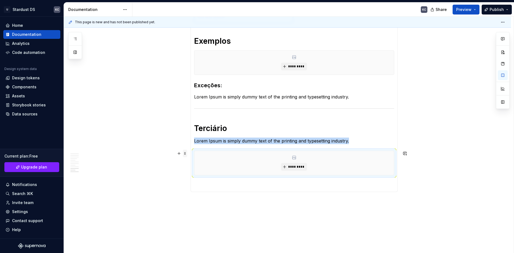
click at [186, 154] on span at bounding box center [185, 154] width 4 height 8
click at [203, 201] on div "Delete" at bounding box center [211, 201] width 36 height 5
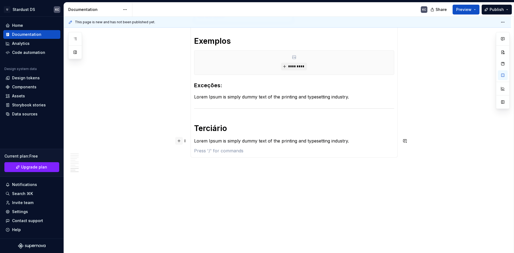
click at [178, 142] on button "button" at bounding box center [179, 141] width 8 height 8
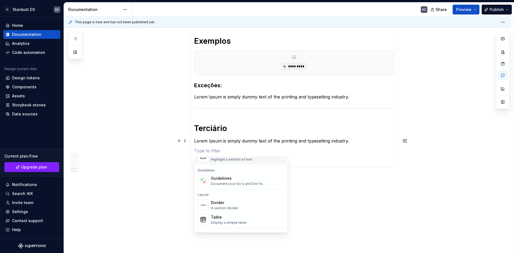
scroll to position [164, 0]
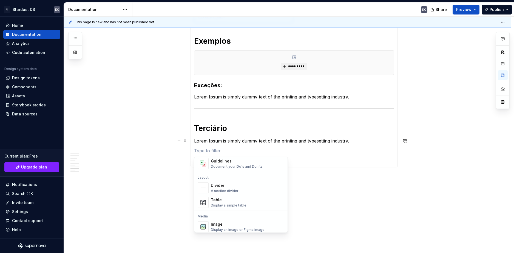
click at [218, 164] on div "Guidelines Document your Do's and Don'ts." at bounding box center [237, 164] width 53 height 10
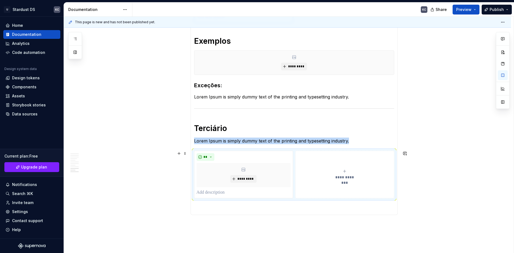
click at [341, 175] on div "**********" at bounding box center [345, 174] width 94 height 11
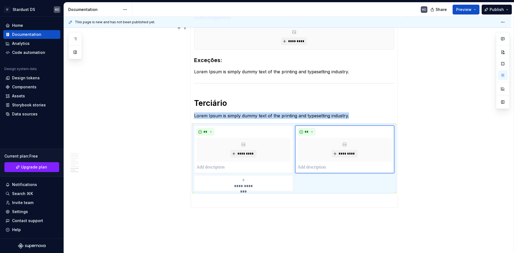
scroll to position [1274, 0]
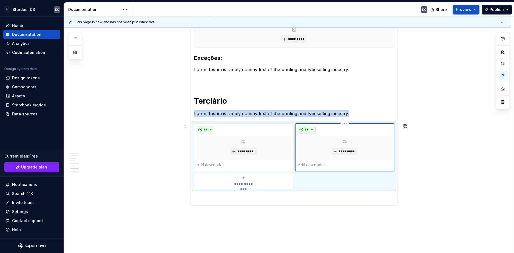
click at [312, 130] on button "**" at bounding box center [307, 130] width 18 height 8
click at [316, 148] on div "Don't" at bounding box center [319, 149] width 10 height 5
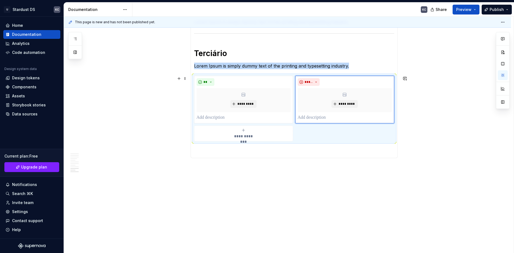
scroll to position [1322, 0]
click at [246, 133] on div "**********" at bounding box center [243, 133] width 94 height 11
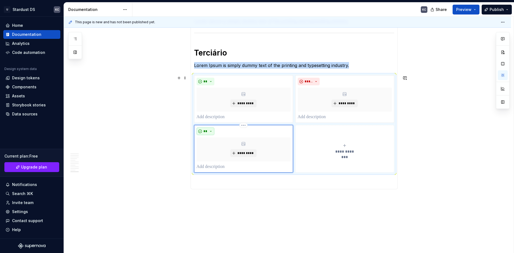
click at [206, 132] on span "**" at bounding box center [205, 131] width 4 height 4
click at [216, 157] on div "Caution" at bounding box center [220, 159] width 15 height 5
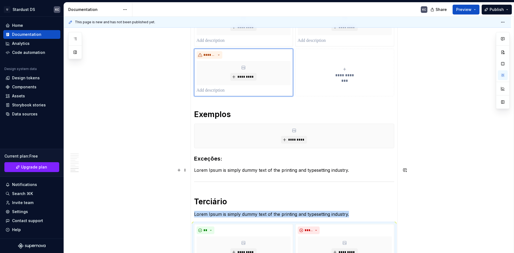
scroll to position [1185, 0]
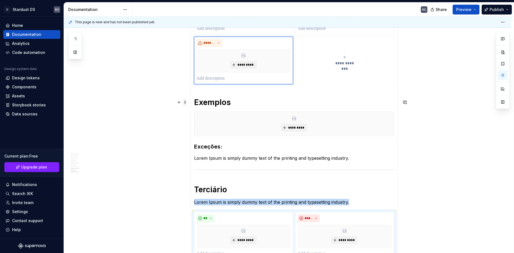
click at [185, 102] on span at bounding box center [185, 103] width 4 height 8
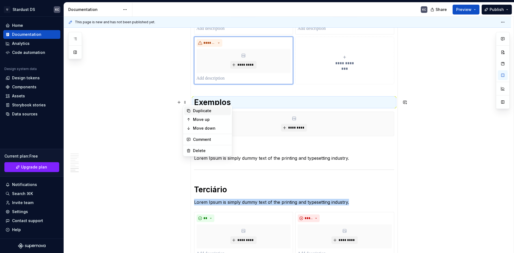
click at [199, 113] on div "Duplicate" at bounding box center [211, 110] width 36 height 5
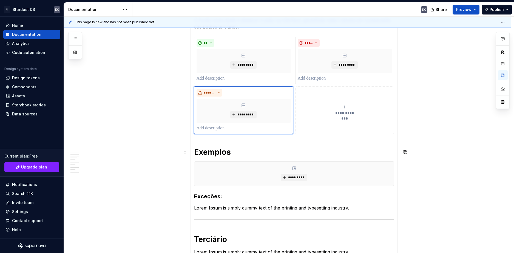
scroll to position [1149, 0]
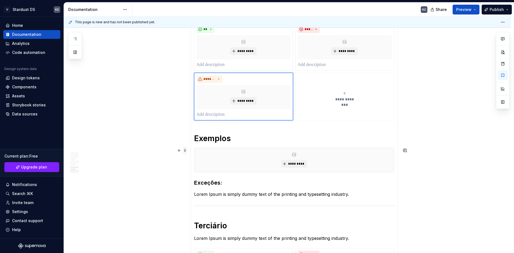
click at [186, 151] on span at bounding box center [185, 151] width 4 height 8
click at [205, 156] on div "Duplicate" at bounding box center [211, 158] width 36 height 5
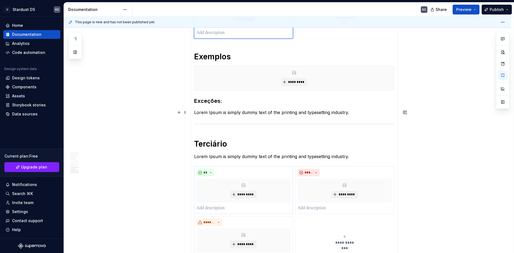
scroll to position [1279, 0]
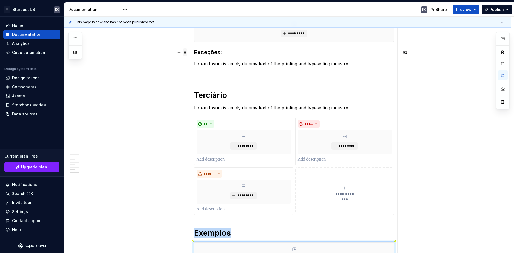
click at [184, 52] on span at bounding box center [185, 52] width 4 height 8
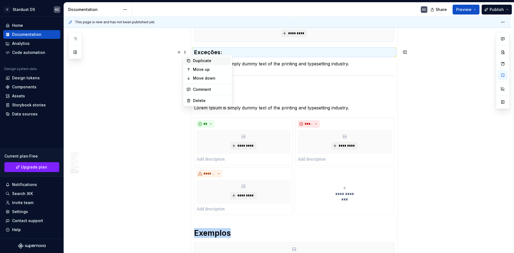
click at [193, 61] on div "Duplicate" at bounding box center [207, 60] width 47 height 9
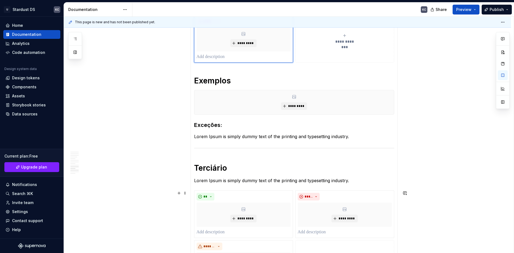
scroll to position [1206, 0]
click at [185, 137] on span at bounding box center [185, 137] width 4 height 8
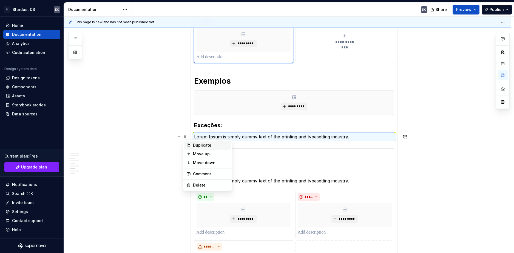
click at [198, 144] on div "Duplicate" at bounding box center [211, 145] width 36 height 5
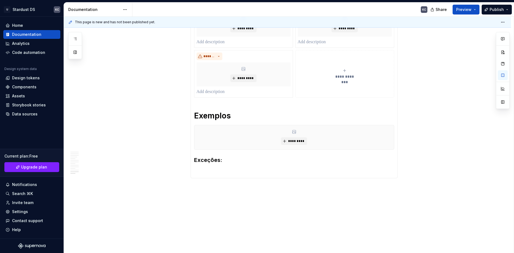
scroll to position [1428, 0]
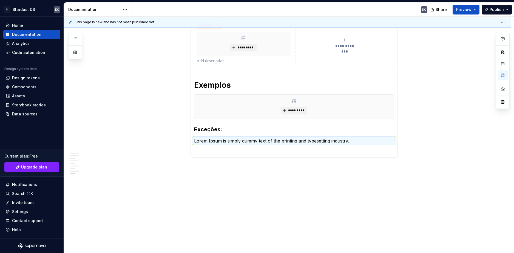
type textarea "*"
